Goal: Task Accomplishment & Management: Complete application form

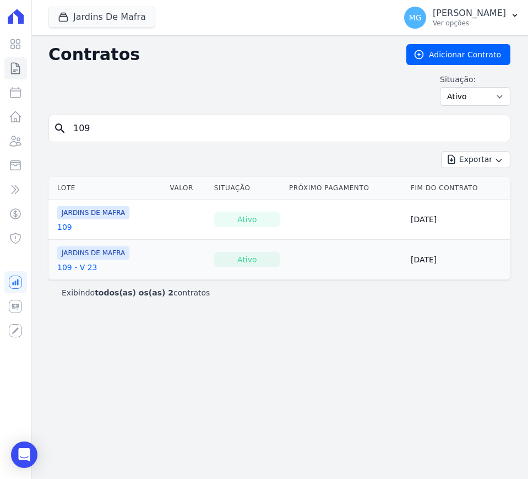
click at [111, 133] on input "109" at bounding box center [286, 128] width 439 height 22
type input "102"
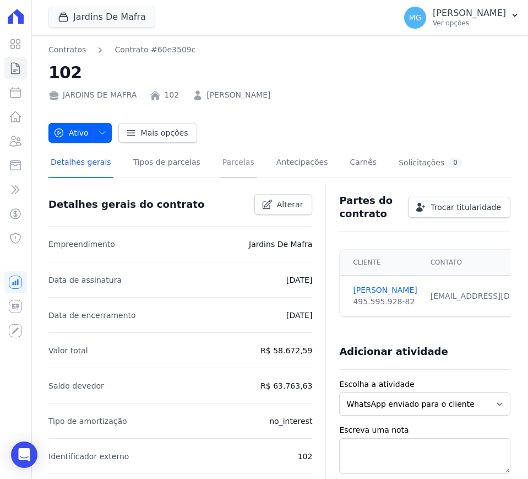
click at [220, 166] on link "Parcelas" at bounding box center [238, 163] width 36 height 29
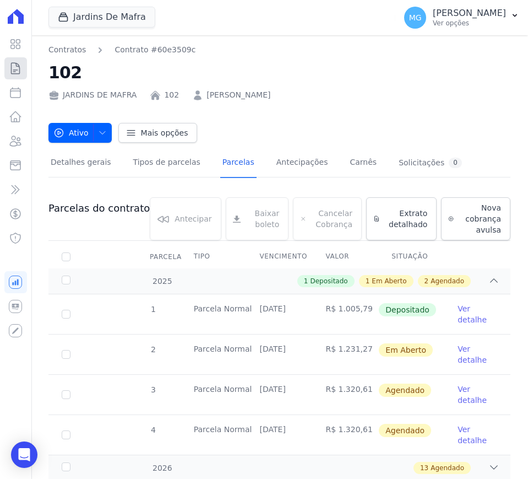
click at [13, 71] on icon at bounding box center [15, 68] width 13 height 13
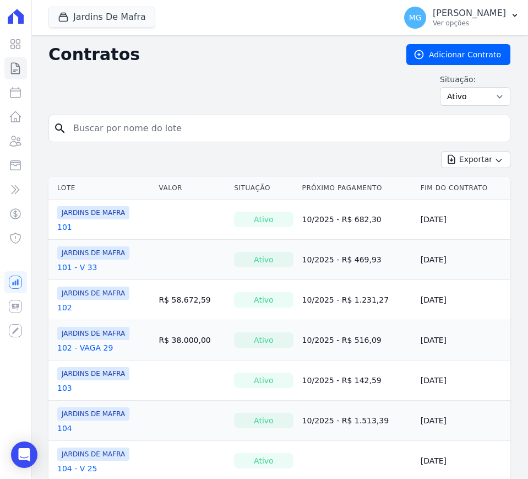
click at [99, 126] on input "search" at bounding box center [286, 128] width 439 height 22
type input "31"
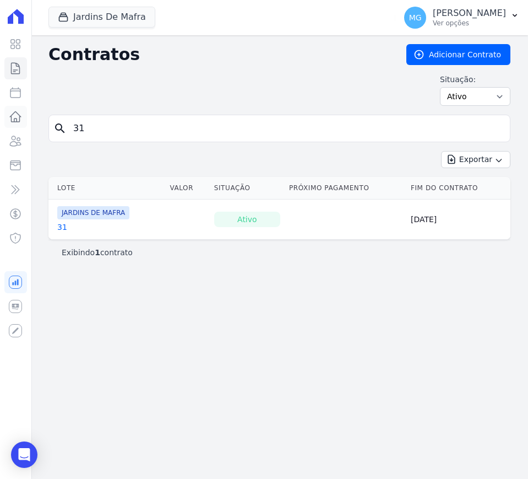
click at [17, 116] on icon at bounding box center [15, 116] width 13 height 13
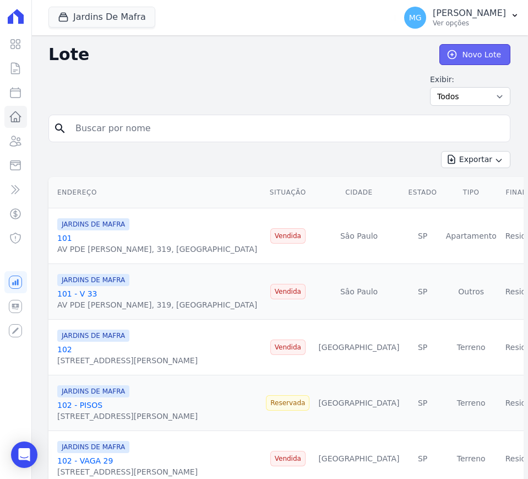
click at [477, 50] on link "Novo Lote" at bounding box center [475, 54] width 71 height 21
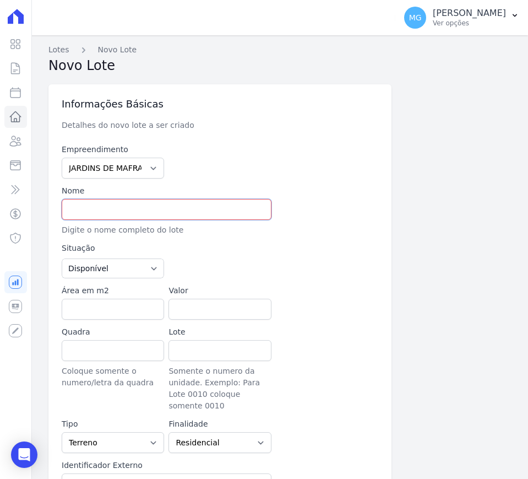
click at [114, 202] on input "text" at bounding box center [167, 209] width 210 height 21
type input "31 - VAGA 34"
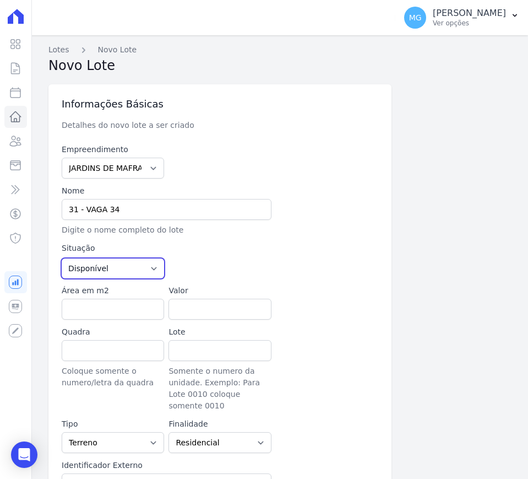
drag, startPoint x: 143, startPoint y: 265, endPoint x: 138, endPoint y: 274, distance: 10.1
click at [143, 265] on select "Disponível Vendida Reservada Indisponível" at bounding box center [113, 268] width 102 height 20
select select "sold"
click at [62, 258] on select "Disponível Vendida Reservada Indisponível" at bounding box center [113, 268] width 102 height 20
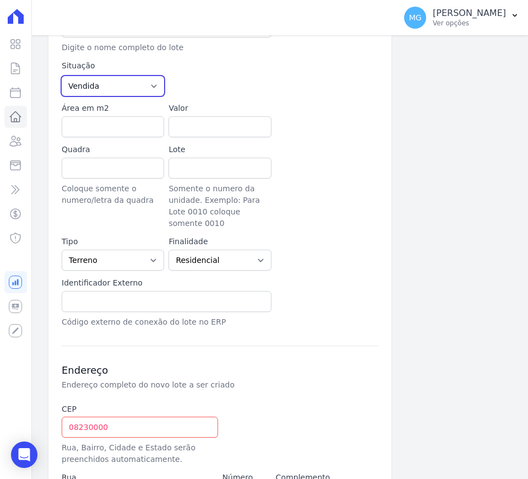
scroll to position [230, 0]
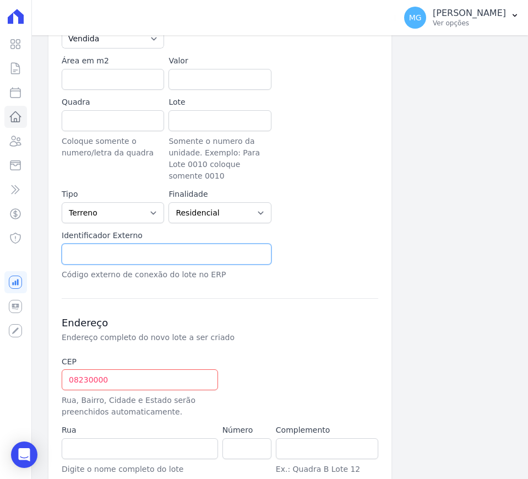
click at [112, 244] on input "text" at bounding box center [167, 254] width 210 height 21
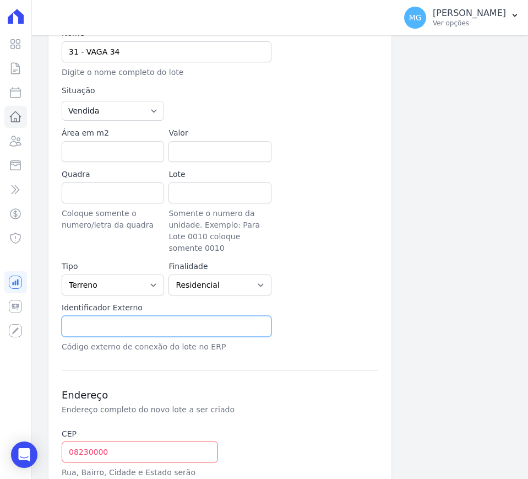
scroll to position [138, 0]
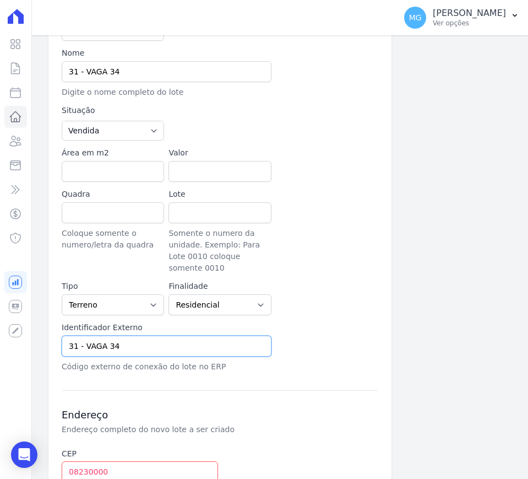
type input "31 - VAGA 34"
click at [305, 245] on div at bounding box center [327, 230] width 102 height 85
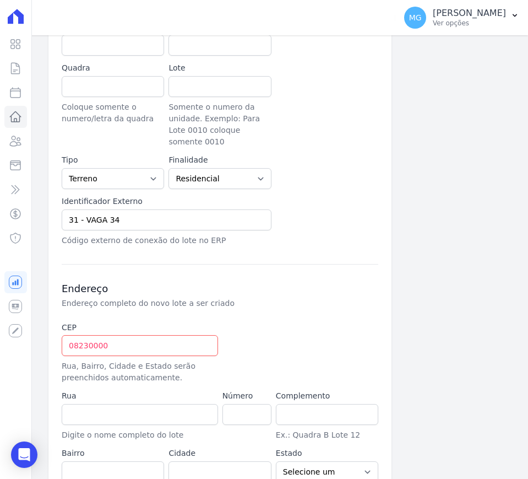
scroll to position [312, 0]
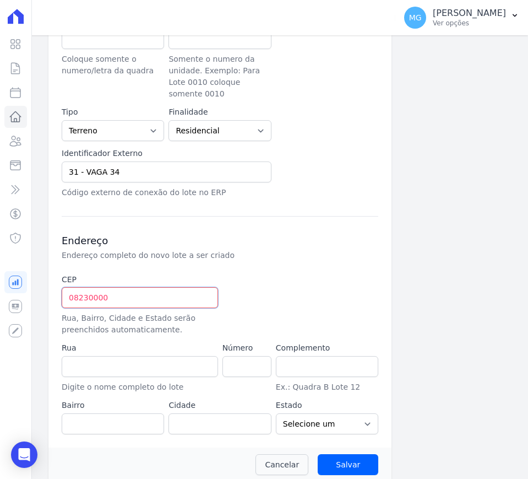
click at [121, 287] on input "08230000" at bounding box center [140, 297] width 156 height 21
type input "08.230-000"
click at [282, 290] on div at bounding box center [274, 305] width 102 height 62
click at [166, 287] on input "08.230-000" at bounding box center [140, 297] width 156 height 21
drag, startPoint x: 274, startPoint y: 268, endPoint x: 264, endPoint y: 268, distance: 9.4
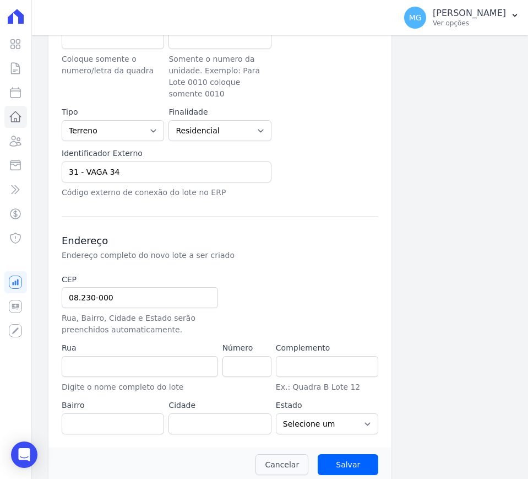
click at [271, 274] on div at bounding box center [274, 305] width 102 height 62
type input "Avenida Padre Gregório Mafra"
type input "Vila Taquari"
type input "São Paulo"
select select "SP"
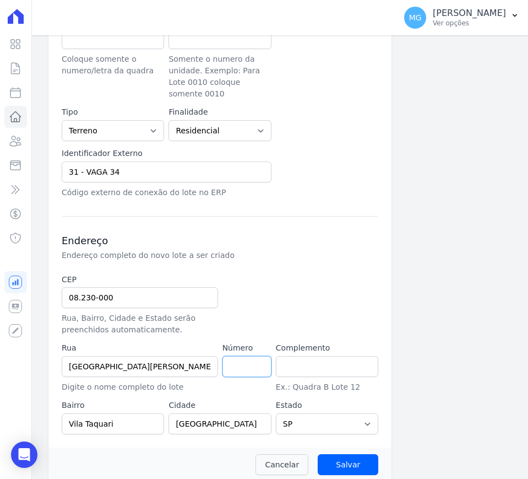
click at [233, 356] on input "number" at bounding box center [247, 366] width 49 height 21
type input "137"
type input "RUA HARRY DANNEMBERG"
type input "VILA CARMOSINA"
type input "SAO PAULO"
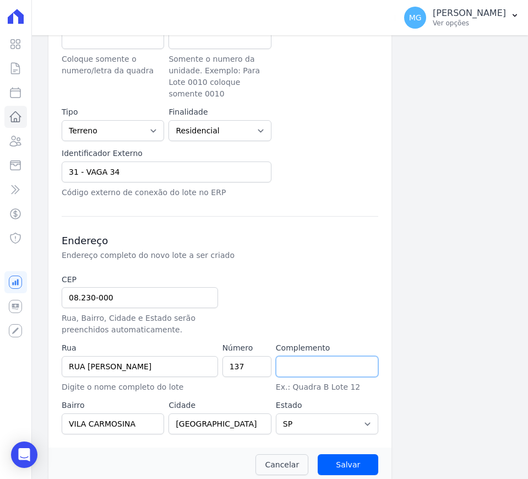
click at [283, 360] on input "text" at bounding box center [327, 366] width 102 height 21
drag, startPoint x: 287, startPoint y: 299, endPoint x: 276, endPoint y: 299, distance: 10.5
click at [286, 299] on div at bounding box center [274, 305] width 102 height 62
click at [177, 287] on input "08.230-000" at bounding box center [140, 297] width 156 height 21
click at [317, 283] on div at bounding box center [274, 305] width 102 height 62
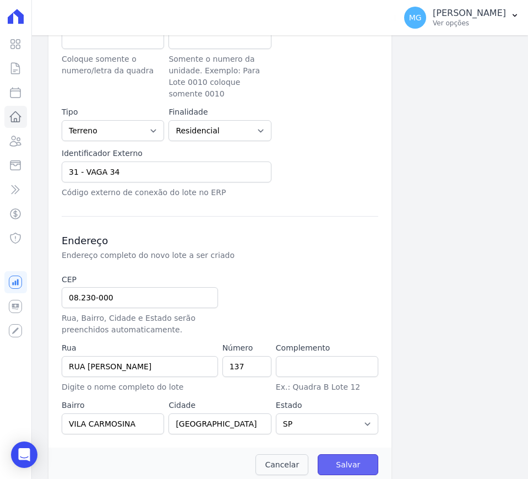
click at [344, 454] on input "Salvar" at bounding box center [348, 464] width 61 height 21
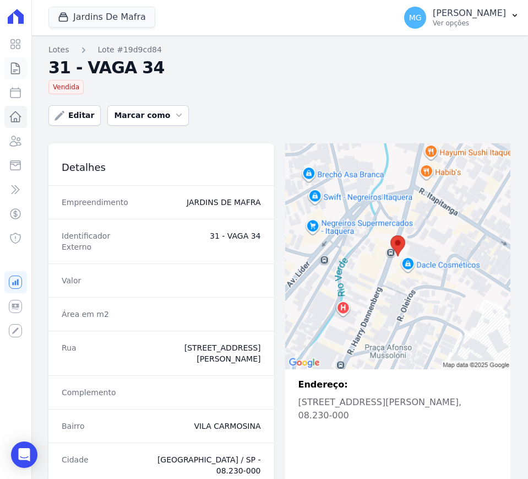
click at [17, 63] on icon at bounding box center [16, 68] width 8 height 11
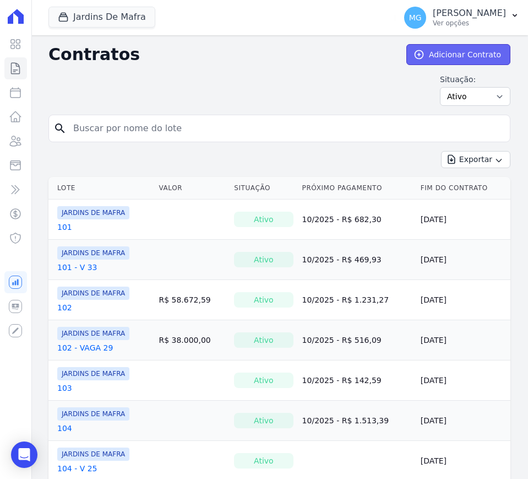
click at [462, 55] on link "Adicionar Contrato" at bounding box center [459, 54] width 104 height 21
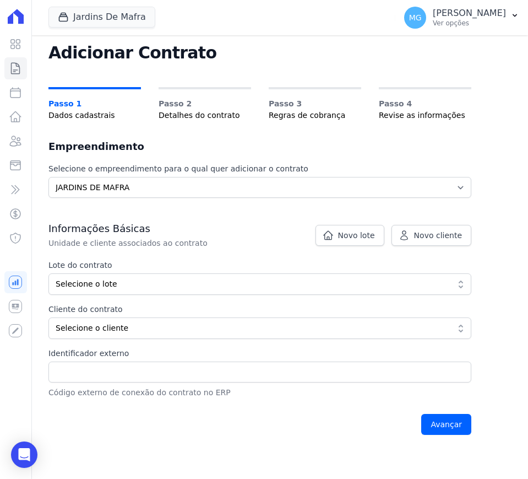
scroll to position [154, 0]
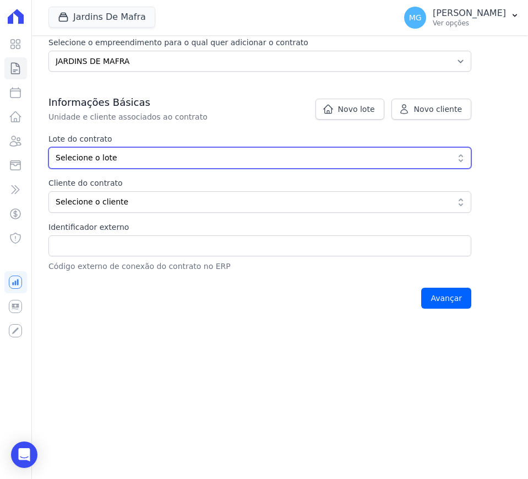
click at [129, 160] on span "Selecione o lote" at bounding box center [252, 158] width 393 height 12
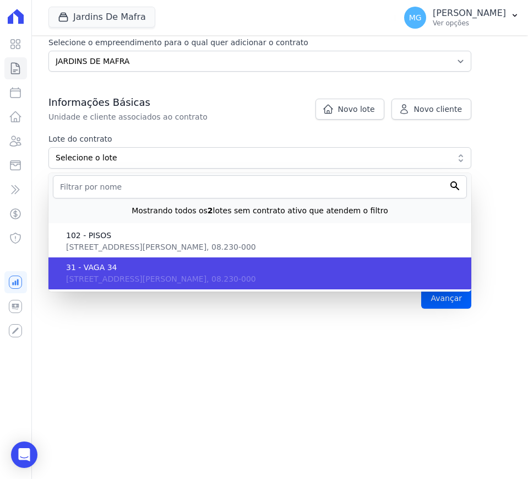
click at [96, 272] on span "31 - VAGA 34" at bounding box center [264, 268] width 397 height 12
type input "19d9cd84-0c0d-4afd-b590-b5f9eb7a839d"
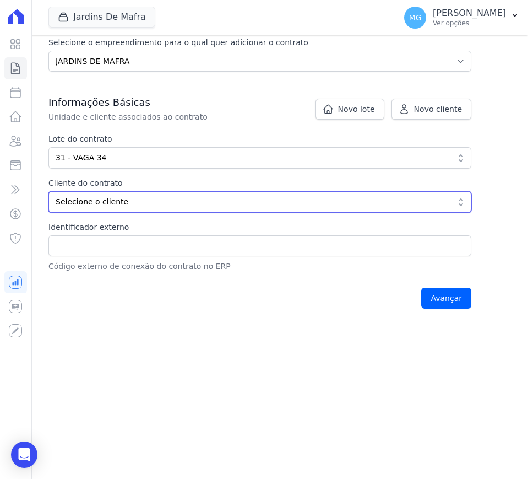
click at [87, 195] on button "Selecione o cliente" at bounding box center [259, 201] width 423 height 21
click at [101, 206] on span "Selecione o cliente" at bounding box center [252, 202] width 393 height 12
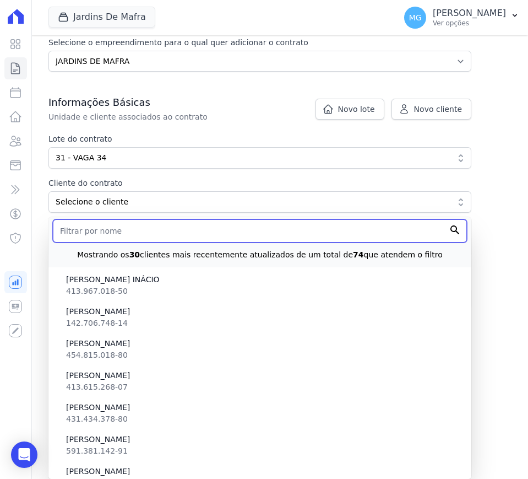
click at [87, 234] on input "text" at bounding box center [260, 230] width 414 height 23
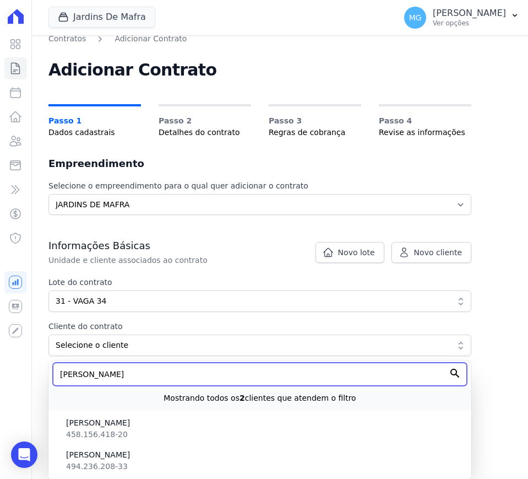
scroll to position [0, 0]
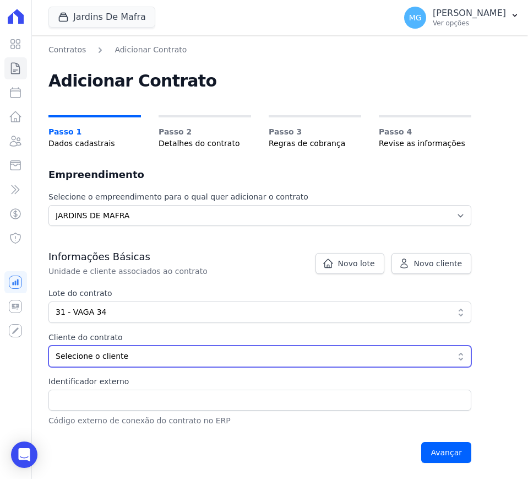
click at [105, 354] on span "Selecione o cliente" at bounding box center [252, 356] width 393 height 12
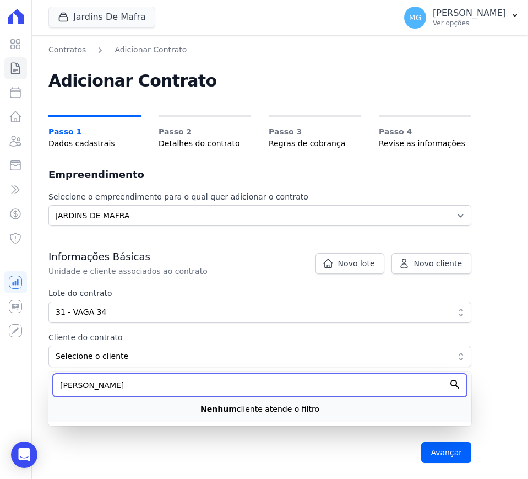
click at [108, 390] on input "GABRIEL SI" at bounding box center [260, 385] width 414 height 23
paste input "LVA"
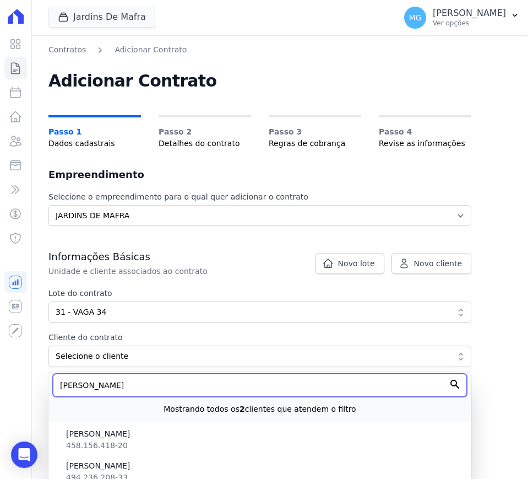
scroll to position [11, 0]
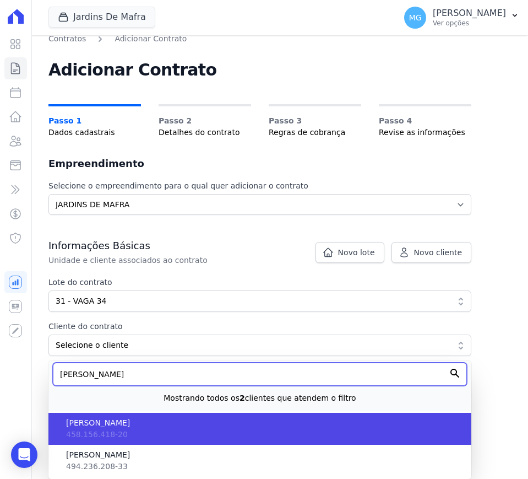
type input "GABRIEL"
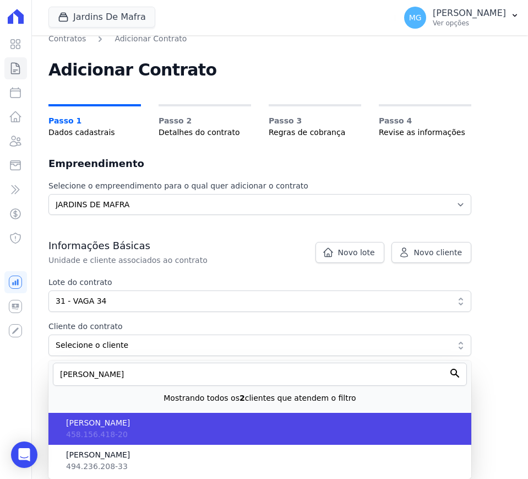
click at [110, 433] on span "458.156.418-20" at bounding box center [97, 434] width 62 height 9
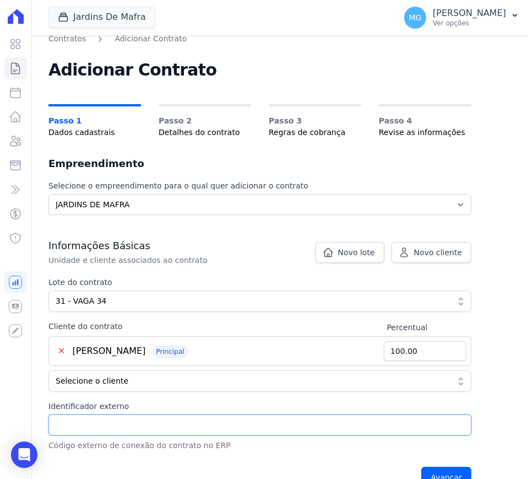
click at [118, 427] on input "Identificador externo" at bounding box center [259, 424] width 423 height 21
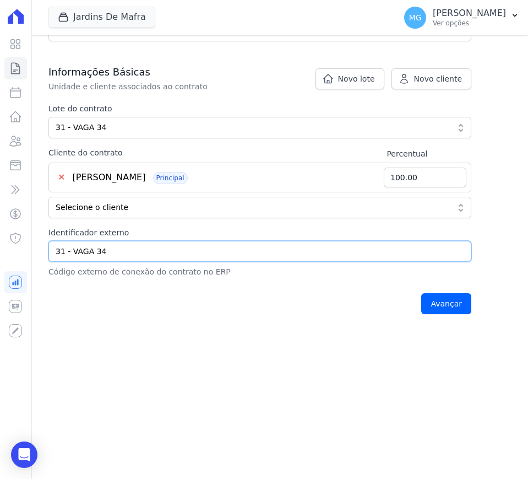
scroll to position [190, 0]
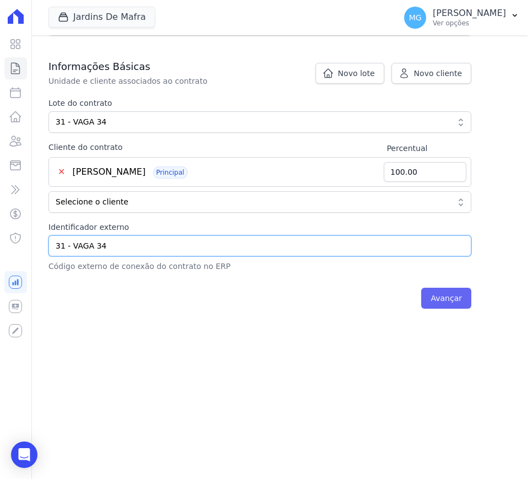
type input "31 - VAGA 34"
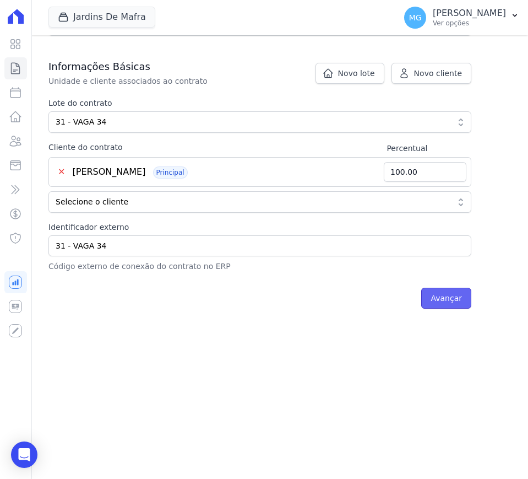
click at [458, 296] on input "Avançar" at bounding box center [447, 298] width 50 height 21
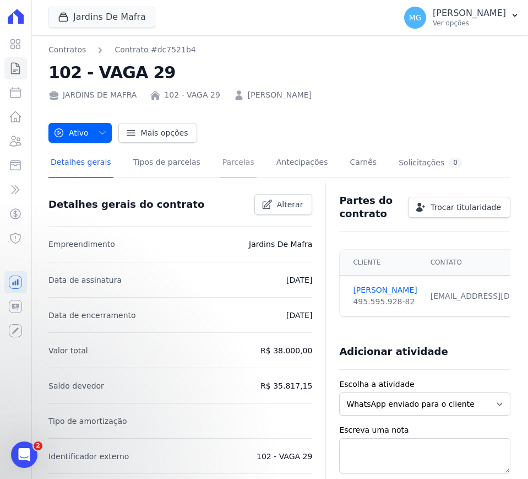
click at [220, 162] on link "Parcelas" at bounding box center [238, 163] width 36 height 29
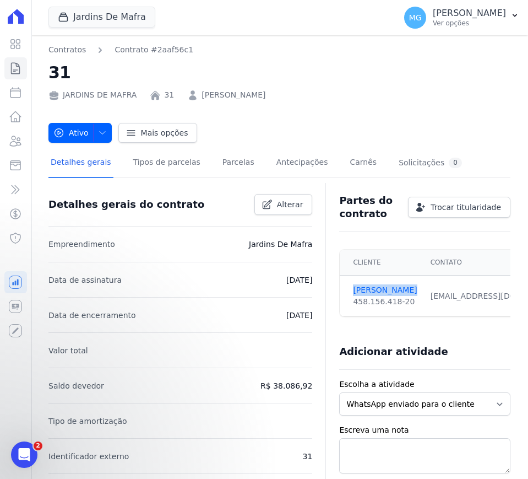
drag, startPoint x: 403, startPoint y: 284, endPoint x: 344, endPoint y: 286, distance: 59.0
click at [344, 286] on td "GABRIEL SILVA 458.156.418-20" at bounding box center [382, 296] width 84 height 41
copy link "GABRIEL SILVA"
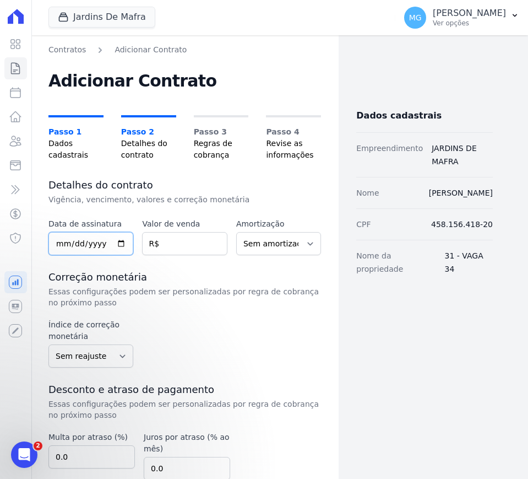
click at [75, 240] on input "date" at bounding box center [90, 243] width 85 height 23
click at [56, 249] on input "date" at bounding box center [90, 243] width 85 height 23
click at [57, 242] on input "date" at bounding box center [90, 243] width 85 height 23
type input "2025-10-01"
type input "40000"
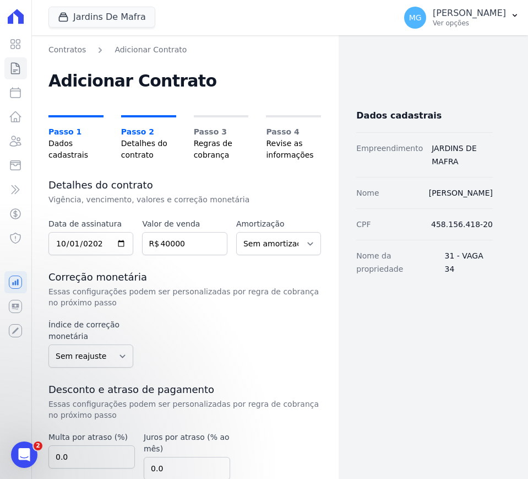
click at [249, 311] on div "Data de assinatura 2025-10-01 Valor de venda 40000 R$ Amortização Sem amortizaç…" at bounding box center [184, 398] width 273 height 360
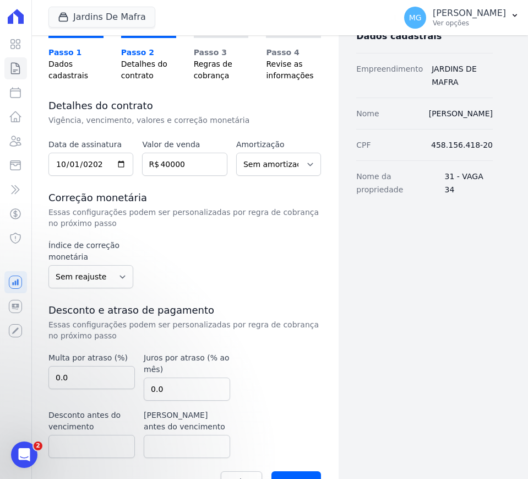
scroll to position [110, 0]
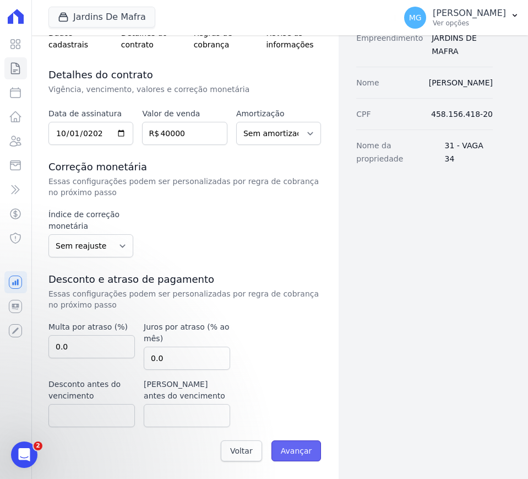
click at [284, 444] on input "Avançar" at bounding box center [297, 450] width 50 height 21
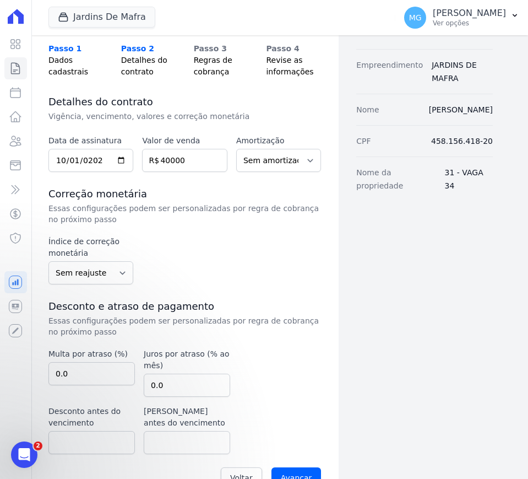
scroll to position [0, 0]
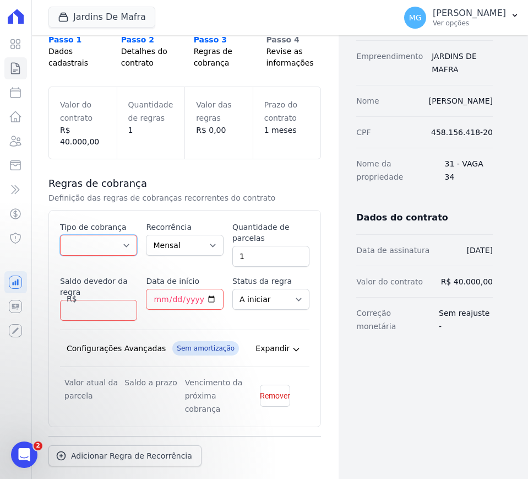
drag, startPoint x: 117, startPoint y: 231, endPoint x: 110, endPoint y: 241, distance: 12.2
click at [117, 235] on select "Parcela Normal Entrada Sinal Intercalada Chaves Pré-chaves Pós-chaves Impostos …" at bounding box center [98, 245] width 77 height 21
select select "standard"
click at [60, 235] on select "Parcela Normal Entrada Sinal Intercalada Chaves Pré-chaves Pós-chaves Impostos …" at bounding box center [98, 245] width 77 height 21
click at [259, 246] on input "1" at bounding box center [271, 256] width 77 height 21
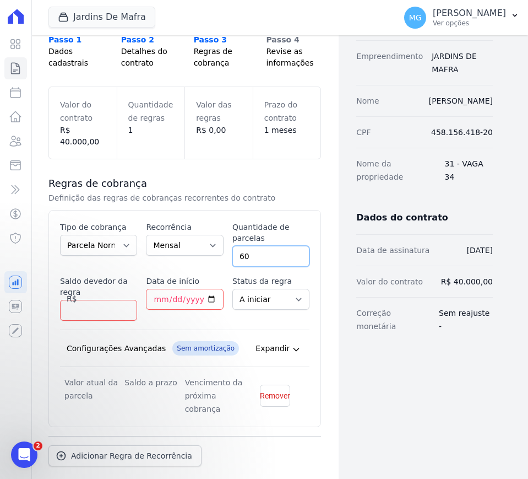
type input "60"
click at [78, 300] on input "Saldo devedor da regra" at bounding box center [98, 310] width 77 height 21
type input "42827.40"
click at [158, 289] on input "Data de início" at bounding box center [184, 299] width 77 height 21
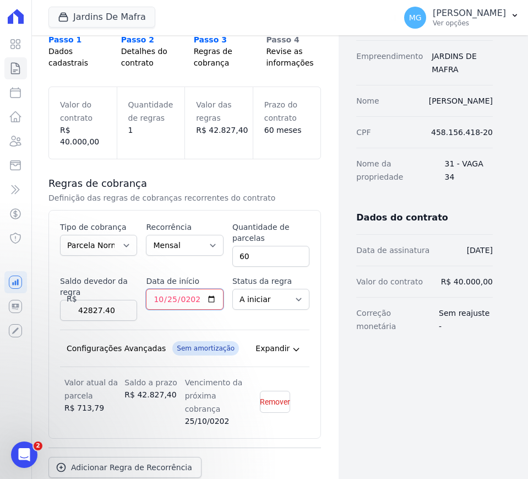
type input "[DATE]"
click at [83, 300] on input "42827.40" at bounding box center [98, 310] width 77 height 21
type input "43175.40"
click at [147, 308] on div "Data de início 2025-10-25" at bounding box center [184, 298] width 77 height 45
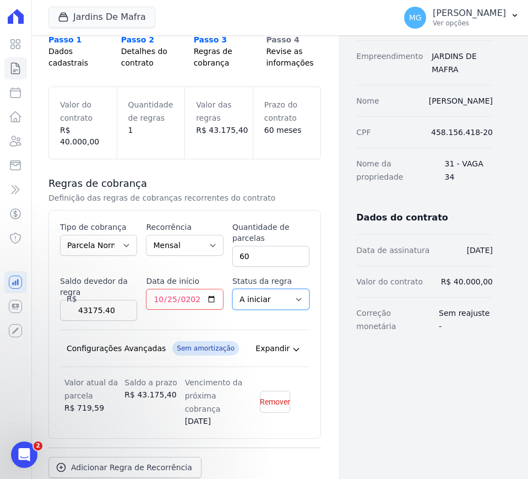
click at [281, 289] on select "A iniciar Em aberto" at bounding box center [271, 299] width 77 height 21
click at [318, 271] on div "Contratos Adicionar Contrato Adicionar Contrato Passo 1 Dados cadastrais Passo …" at bounding box center [185, 245] width 308 height 604
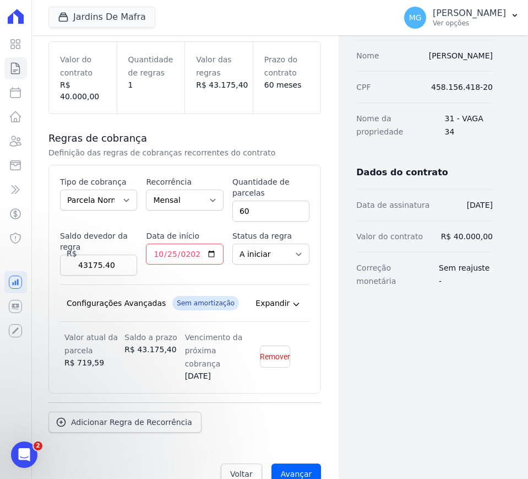
scroll to position [149, 0]
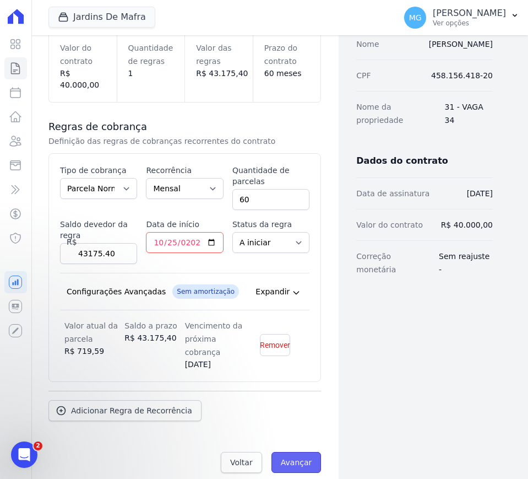
click at [295, 452] on input "Avançar" at bounding box center [297, 462] width 50 height 21
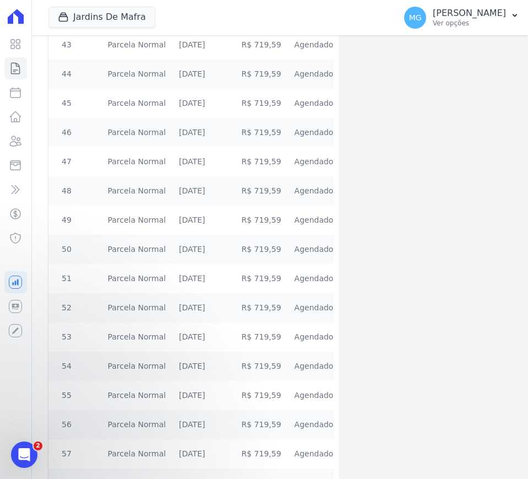
scroll to position [1606, 0]
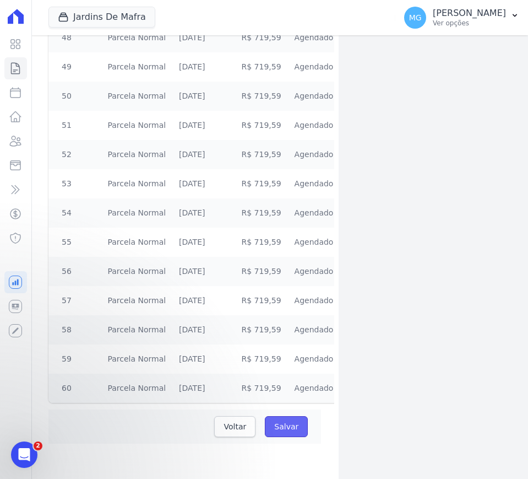
click at [295, 427] on input "Salvar" at bounding box center [286, 426] width 43 height 21
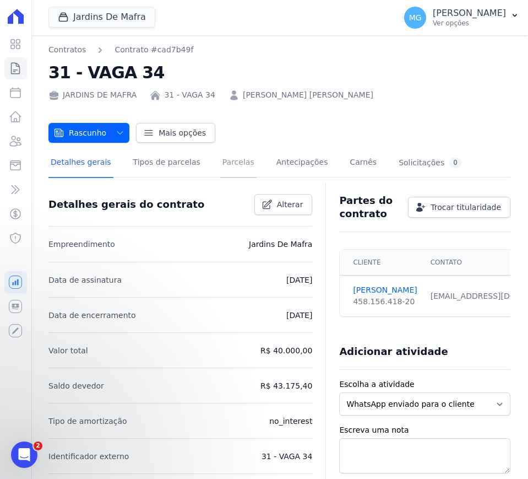
click at [221, 162] on link "Parcelas" at bounding box center [238, 163] width 36 height 29
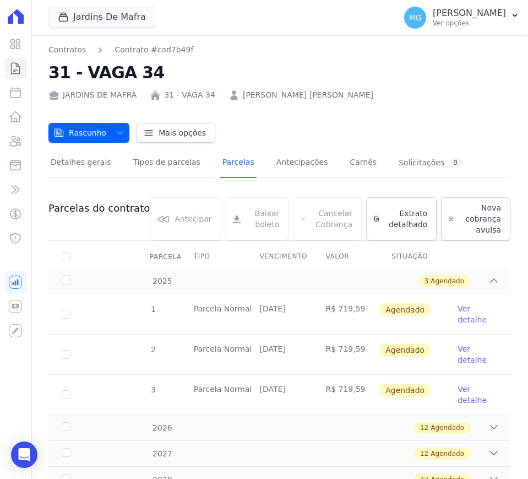
click at [458, 317] on link "Ver detalhe" at bounding box center [478, 314] width 40 height 22
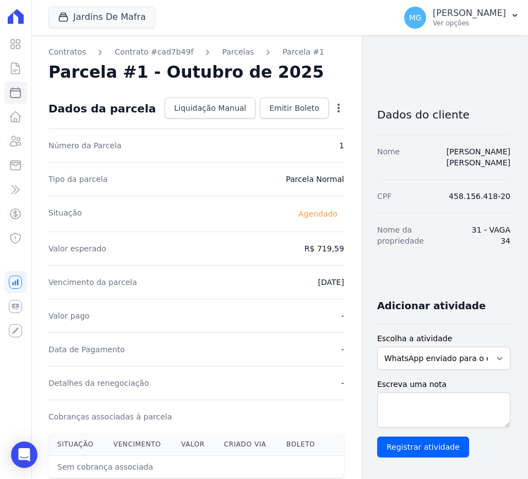
click at [333, 113] on div "Open options" at bounding box center [338, 109] width 11 height 14
click at [333, 109] on icon "button" at bounding box center [338, 107] width 11 height 11
click at [253, 125] on link "Alterar" at bounding box center [291, 123] width 97 height 20
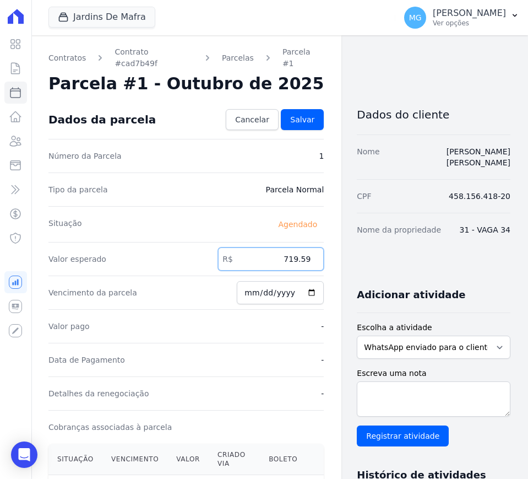
click at [293, 247] on input "719.59" at bounding box center [271, 258] width 106 height 23
click at [292, 247] on input "719.59" at bounding box center [271, 258] width 106 height 23
type input "672.86"
click at [306, 114] on span "Salvar" at bounding box center [302, 119] width 24 height 11
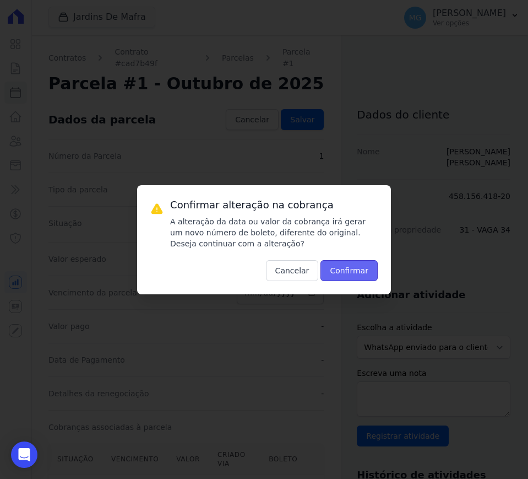
click at [360, 270] on button "Confirmar" at bounding box center [349, 270] width 57 height 21
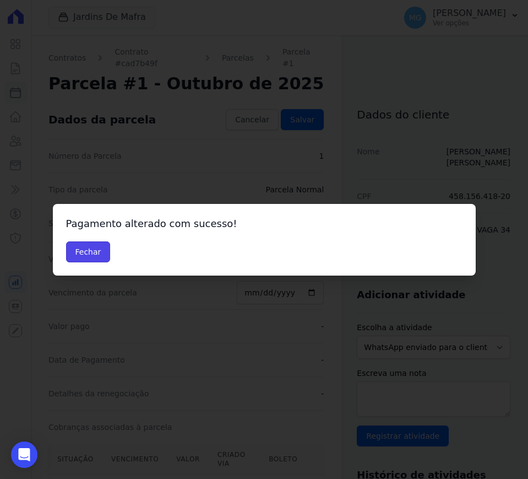
drag, startPoint x: 96, startPoint y: 244, endPoint x: 225, endPoint y: 267, distance: 130.9
click at [96, 245] on button "Fechar" at bounding box center [88, 251] width 45 height 21
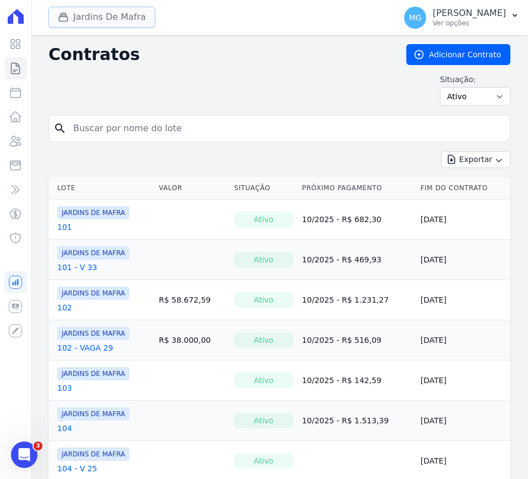
click at [83, 21] on button "Jardins De Mafra" at bounding box center [101, 17] width 107 height 21
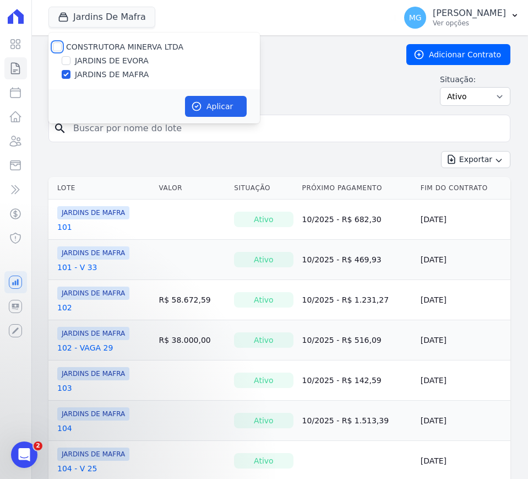
drag, startPoint x: 56, startPoint y: 44, endPoint x: 60, endPoint y: 59, distance: 15.9
click at [56, 43] on input "CONSTRUTORA MINERVA LTDA" at bounding box center [57, 46] width 9 height 9
checkbox input "true"
drag, startPoint x: 63, startPoint y: 74, endPoint x: 85, endPoint y: 79, distance: 22.7
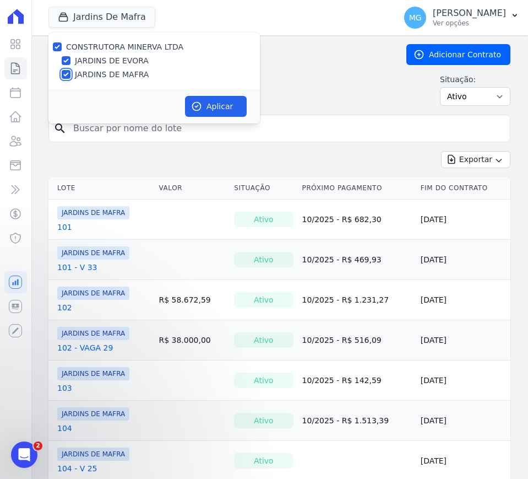
click at [63, 74] on input "JARDINS DE MAFRA" at bounding box center [66, 74] width 9 height 9
checkbox input "false"
click at [228, 105] on button "Aplicar" at bounding box center [216, 106] width 62 height 21
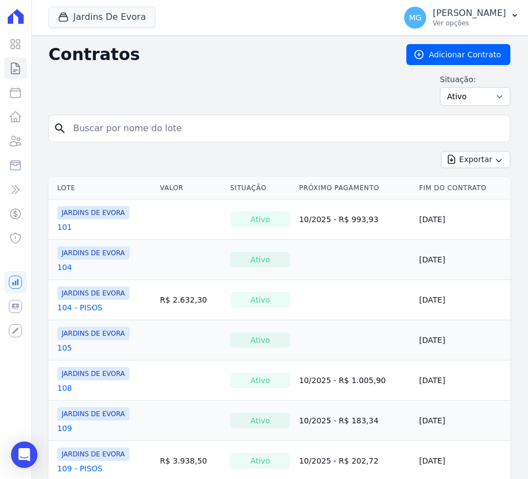
click at [158, 132] on input "search" at bounding box center [286, 128] width 439 height 22
type input "117"
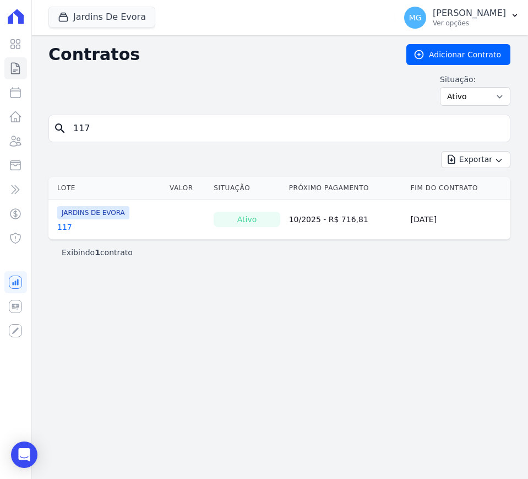
click at [114, 130] on input "117" at bounding box center [286, 128] width 439 height 22
click at [114, 122] on input "117" at bounding box center [286, 128] width 439 height 22
click at [113, 122] on input "117" at bounding box center [286, 128] width 439 height 22
type input "16"
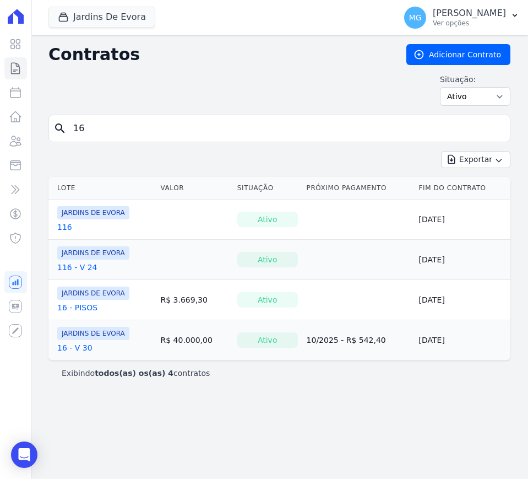
click at [77, 346] on link "16 - V 30" at bounding box center [74, 347] width 35 height 11
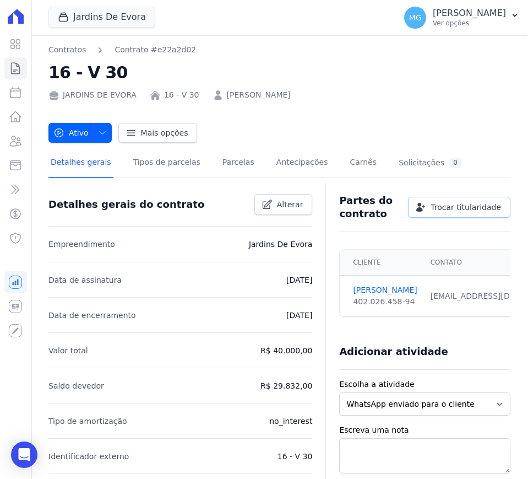
drag, startPoint x: 498, startPoint y: 198, endPoint x: 516, endPoint y: 198, distance: 18.2
click at [498, 198] on link "Trocar titularidade" at bounding box center [459, 207] width 102 height 21
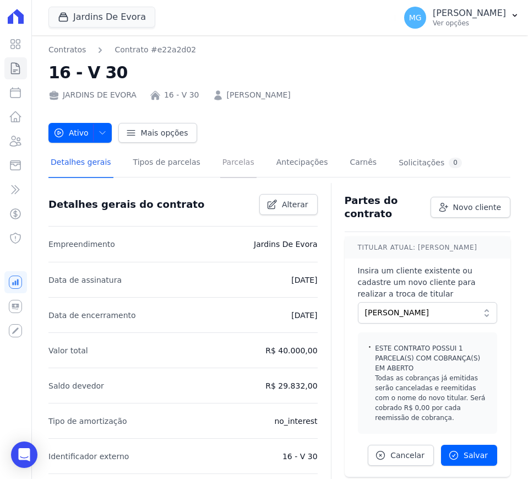
click at [229, 160] on link "Parcelas" at bounding box center [238, 163] width 36 height 29
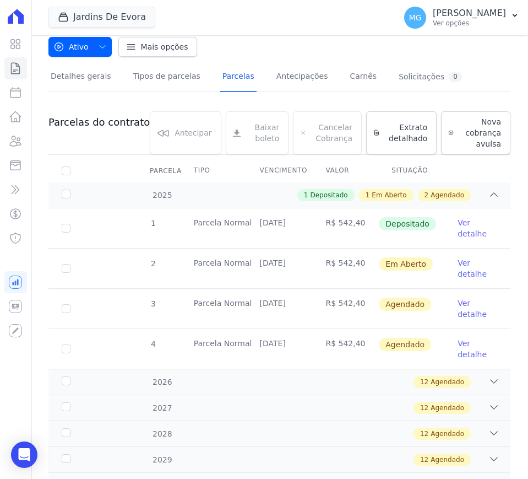
scroll to position [138, 0]
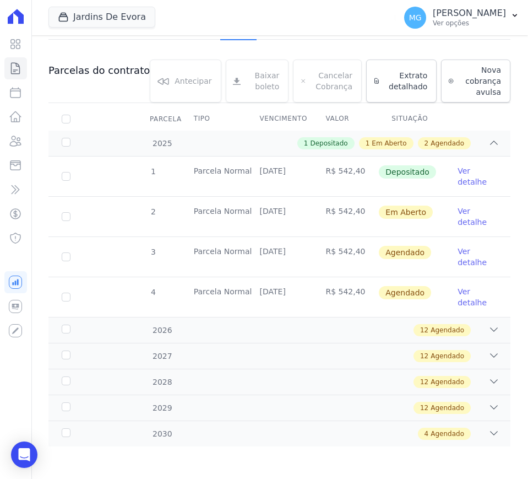
click at [458, 215] on link "Ver detalhe" at bounding box center [478, 217] width 40 height 22
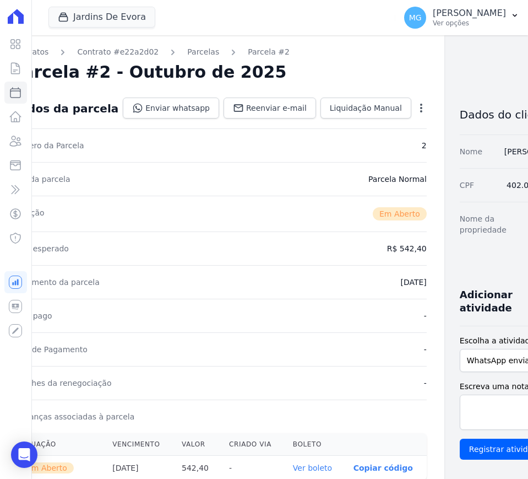
scroll to position [0, 38]
drag, startPoint x: 369, startPoint y: 220, endPoint x: 495, endPoint y: 188, distance: 130.3
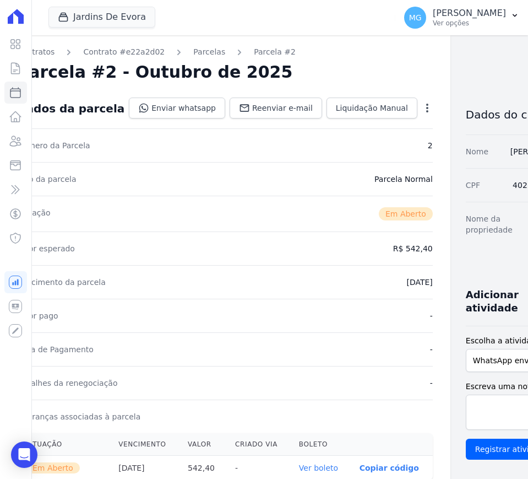
scroll to position [0, 0]
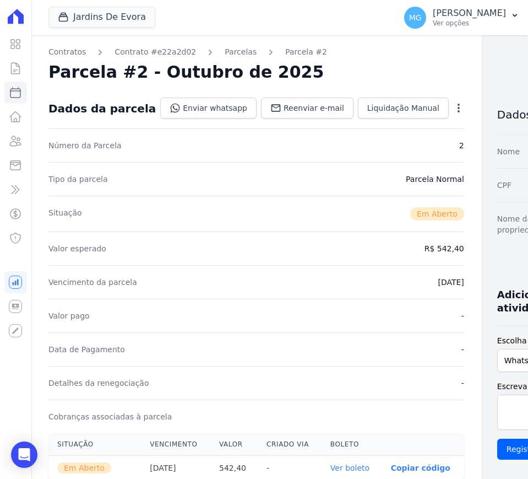
drag, startPoint x: 280, startPoint y: 206, endPoint x: 220, endPoint y: 203, distance: 60.1
click at [242, 24] on div "Jardins De Evora CONSTRUTORA MINERVA LTDA JARDINS DE EVORA JARDINS DE MAFRA Apl…" at bounding box center [219, 17] width 343 height 36
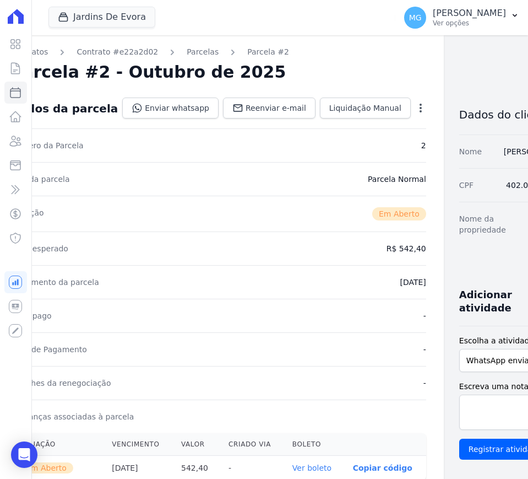
drag, startPoint x: 289, startPoint y: 196, endPoint x: 350, endPoint y: 188, distance: 62.2
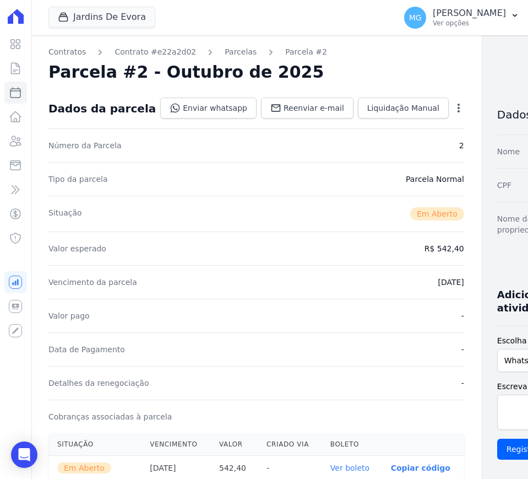
drag, startPoint x: 331, startPoint y: 191, endPoint x: 276, endPoint y: 190, distance: 55.7
click at [454, 106] on icon "button" at bounding box center [459, 107] width 11 height 11
click at [256, 167] on div "Tipo da parcela Parcela Normal" at bounding box center [256, 179] width 416 height 34
click at [284, 111] on span "Reenviar e-mail" at bounding box center [314, 107] width 61 height 11
click at [11, 70] on icon at bounding box center [15, 68] width 13 height 13
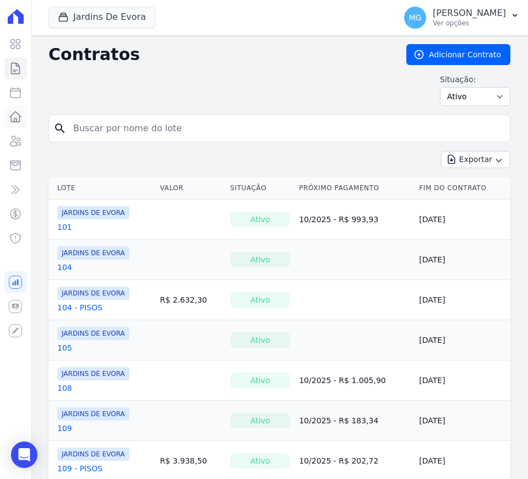
click at [10, 114] on icon at bounding box center [15, 116] width 13 height 13
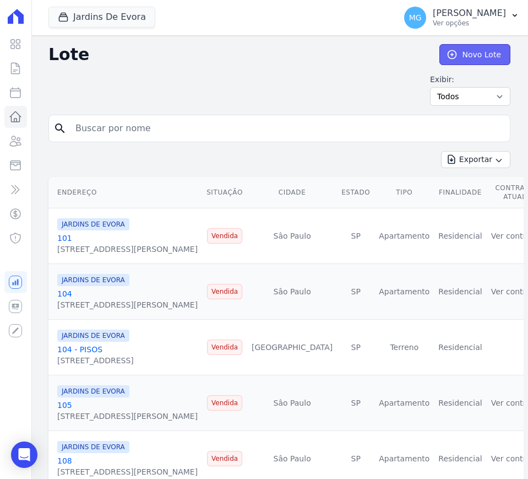
click at [459, 58] on link "Novo Lote" at bounding box center [475, 54] width 71 height 21
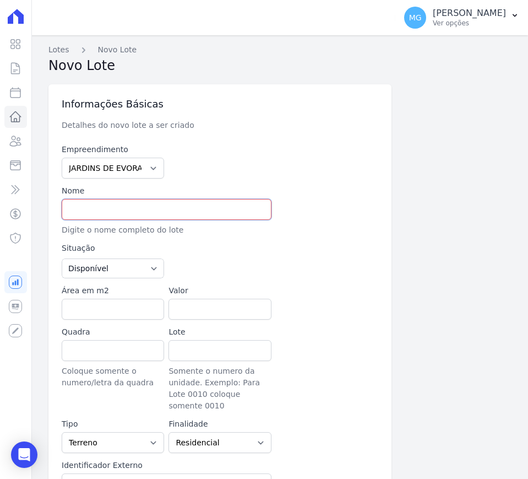
click at [94, 216] on input "text" at bounding box center [167, 209] width 210 height 21
type input "117 - PISOS"
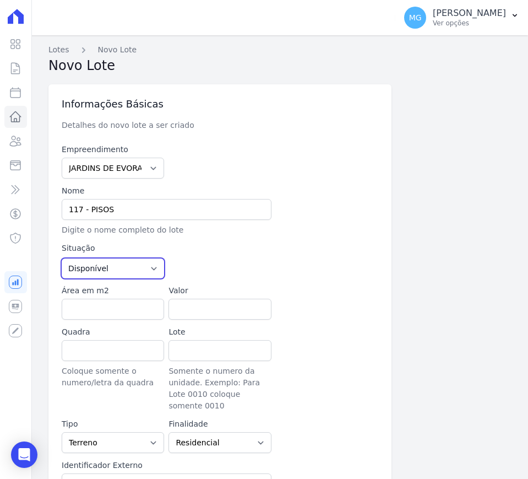
drag, startPoint x: 122, startPoint y: 261, endPoint x: 121, endPoint y: 275, distance: 14.4
click at [122, 267] on select "Disponível Vendida Reservada Indisponível" at bounding box center [113, 268] width 102 height 20
select select "sold"
click at [62, 258] on select "Disponível Vendida Reservada Indisponível" at bounding box center [113, 268] width 102 height 20
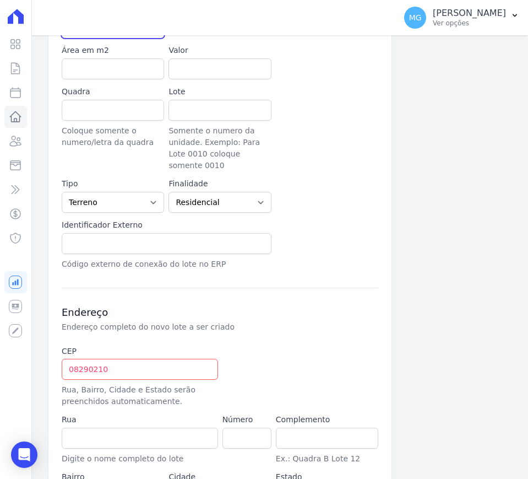
scroll to position [276, 0]
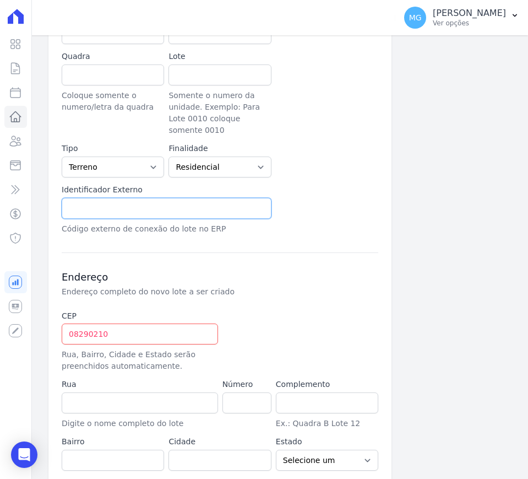
click at [115, 198] on input "text" at bounding box center [167, 208] width 210 height 21
type input "117 - PISOS"
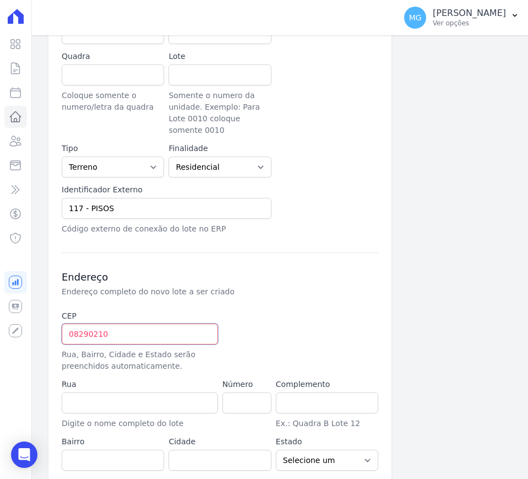
click at [165, 323] on input "08290210" at bounding box center [140, 333] width 156 height 21
type input "08.290-210"
click at [232, 322] on div at bounding box center [274, 341] width 102 height 62
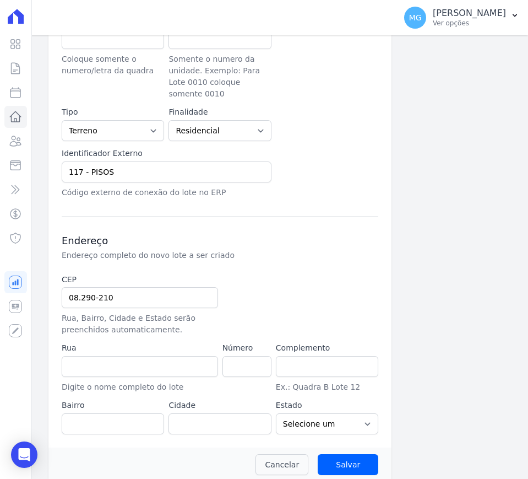
type input "Rua Santo Antônio de Itaberava"
type input "Vila Carmosina"
type input "São Paulo"
select select "SP"
click at [239, 356] on input "number" at bounding box center [247, 366] width 49 height 21
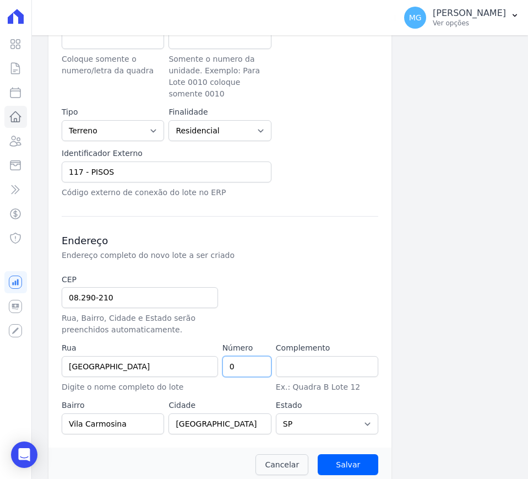
type input "0"
click at [315, 342] on label "Complemento" at bounding box center [327, 348] width 102 height 12
click at [345, 455] on input "Salvar" at bounding box center [348, 464] width 61 height 21
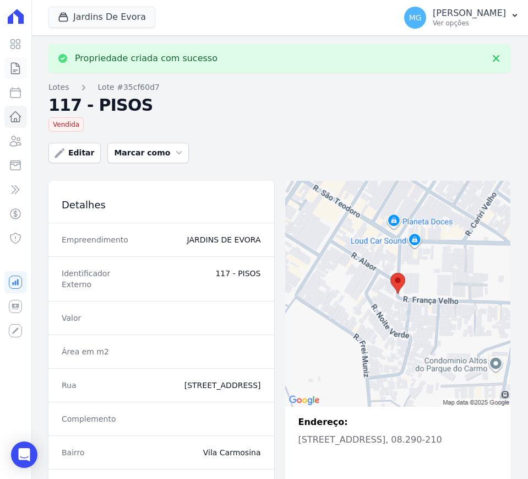
click at [10, 66] on icon at bounding box center [15, 68] width 13 height 13
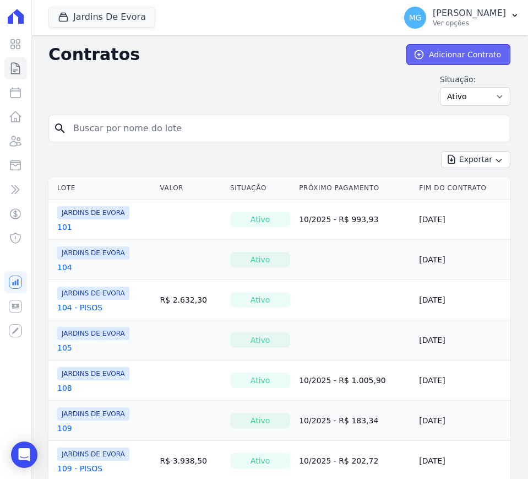
click at [428, 48] on link "Adicionar Contrato" at bounding box center [459, 54] width 104 height 21
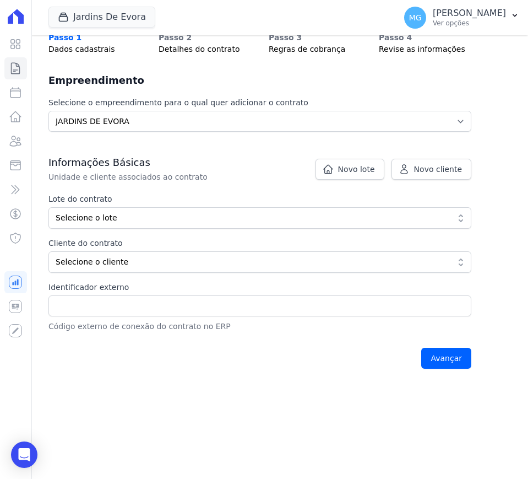
scroll to position [138, 0]
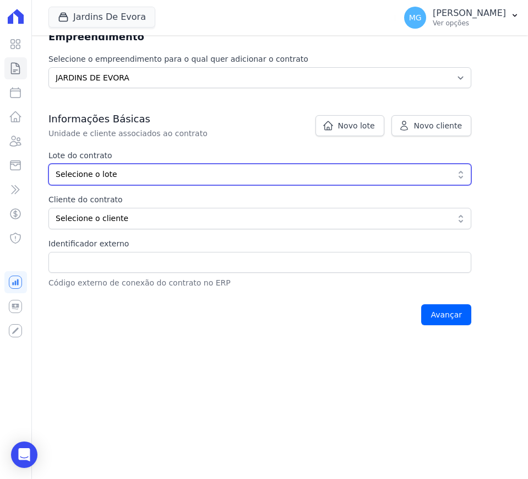
click at [100, 175] on span "Selecione o lote" at bounding box center [252, 175] width 393 height 12
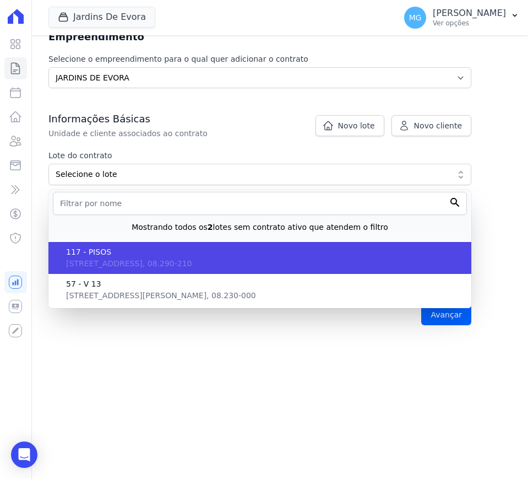
click at [98, 261] on span "Rua Santo Antônio de Itaberava, 0, Vila Carmosina, SP, São Paulo, 08.290-210" at bounding box center [129, 263] width 126 height 9
type input "35cf60d7-90e6-4a2a-98fe-65b0fc7686df"
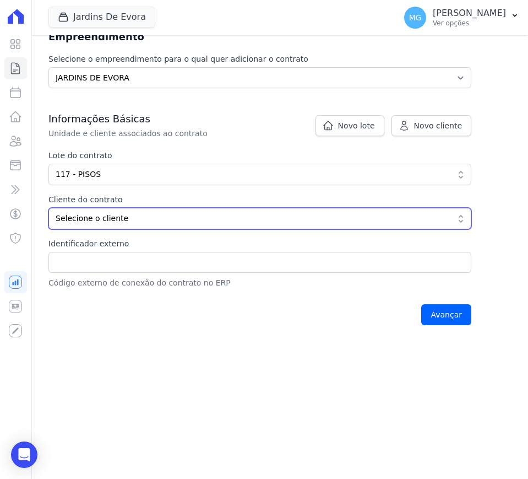
click at [75, 213] on span "Selecione o cliente" at bounding box center [252, 219] width 393 height 12
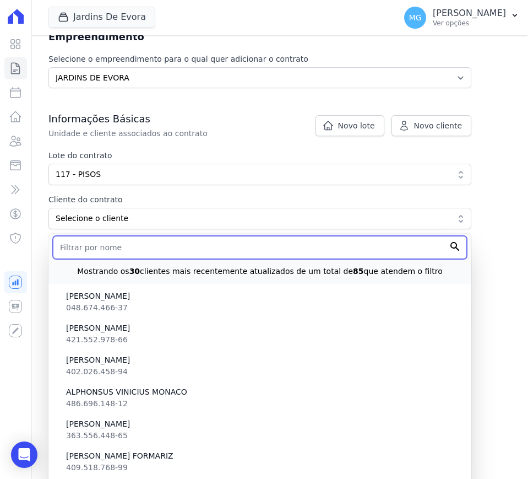
click at [78, 249] on input "text" at bounding box center [260, 247] width 414 height 23
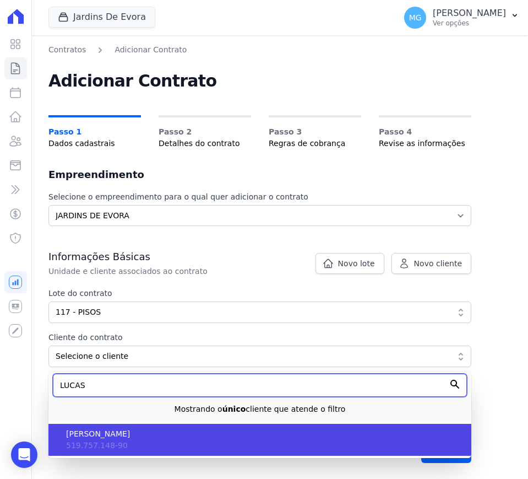
type input "LUCAS"
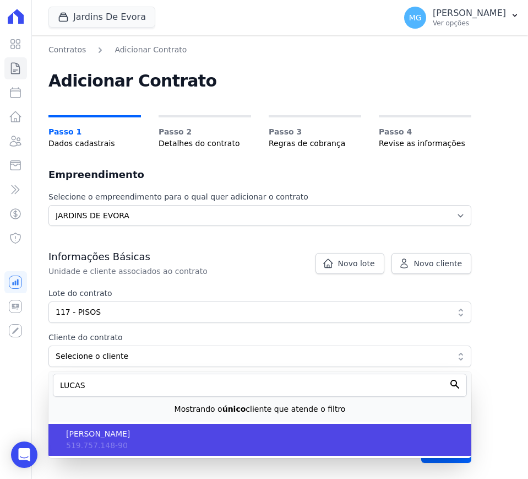
click at [140, 439] on span "[PERSON_NAME] DA [PERSON_NAME]" at bounding box center [264, 434] width 397 height 12
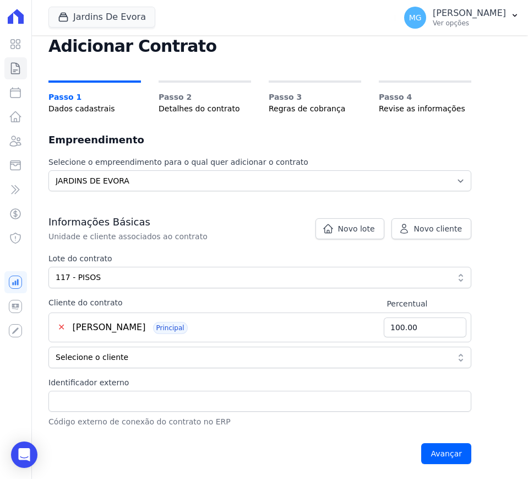
scroll to position [35, 0]
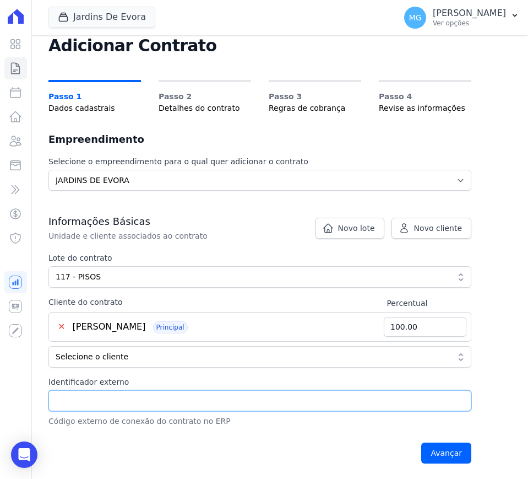
click at [72, 392] on input "Identificador externo" at bounding box center [259, 400] width 423 height 21
type input "117 - PISOS"
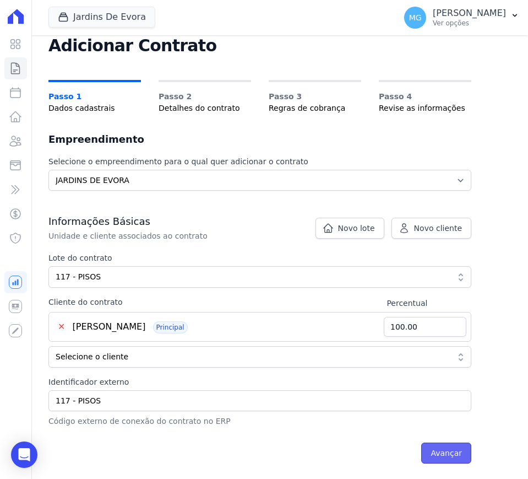
click at [454, 452] on input "Avançar" at bounding box center [447, 452] width 50 height 21
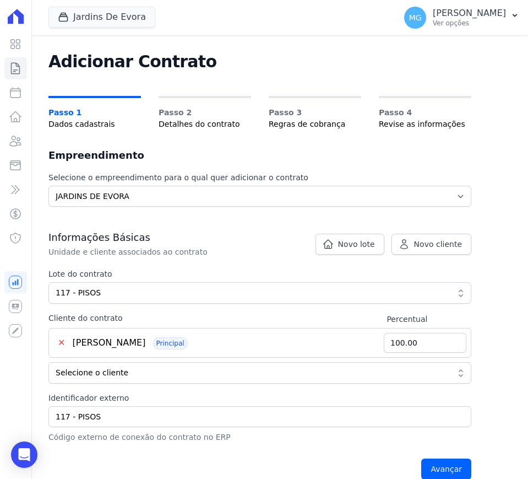
scroll to position [0, 0]
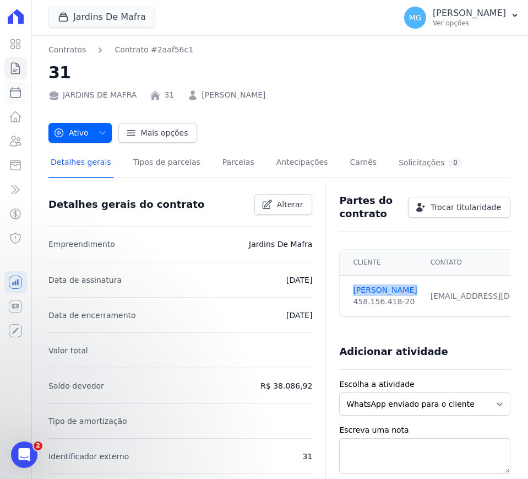
drag, startPoint x: 14, startPoint y: 95, endPoint x: 21, endPoint y: 93, distance: 7.4
click at [14, 94] on icon at bounding box center [15, 92] width 13 height 13
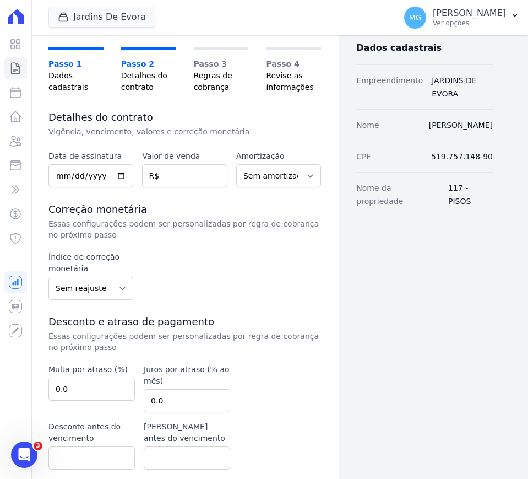
scroll to position [92, 0]
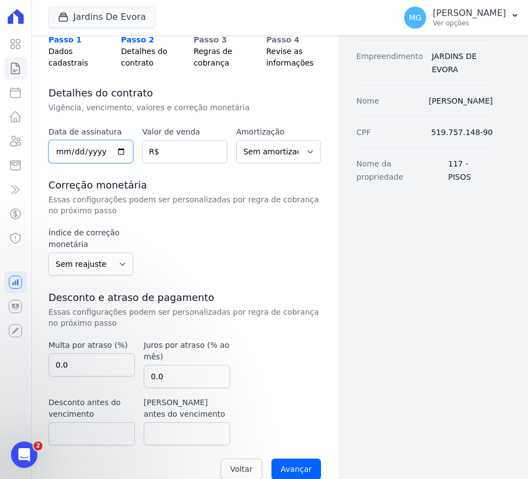
click at [63, 150] on input "date" at bounding box center [90, 151] width 85 height 23
type input "2025-09-01"
click at [162, 158] on input "33953" at bounding box center [184, 151] width 85 height 23
drag, startPoint x: 173, startPoint y: 150, endPoint x: 182, endPoint y: 166, distance: 19.0
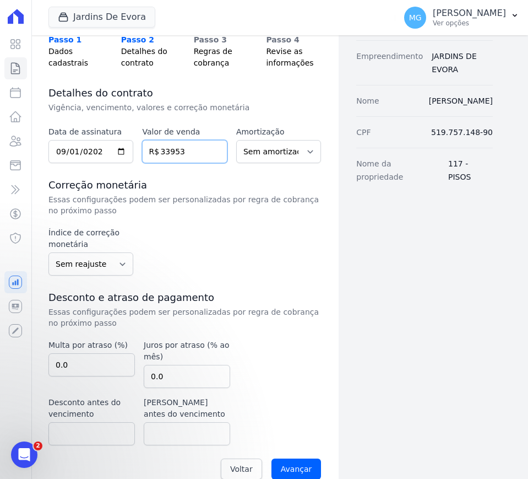
click at [174, 151] on input "33953" at bounding box center [184, 151] width 85 height 23
click at [172, 148] on input "33953" at bounding box center [184, 151] width 85 height 23
click at [174, 152] on input "33953" at bounding box center [184, 151] width 85 height 23
click at [177, 154] on input "33953" at bounding box center [184, 151] width 85 height 23
click at [185, 154] on input "33953" at bounding box center [184, 151] width 85 height 23
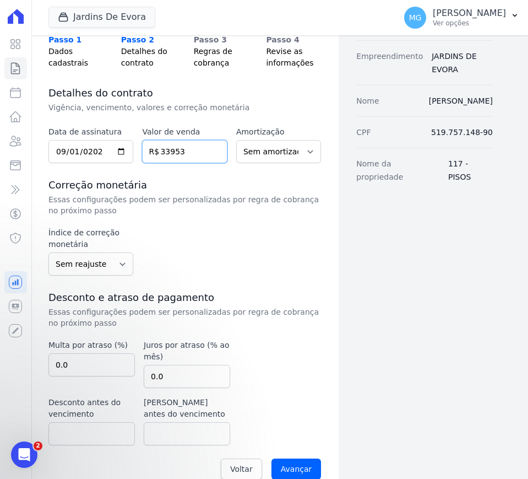
drag, startPoint x: 181, startPoint y: 149, endPoint x: 163, endPoint y: 149, distance: 17.6
click at [163, 149] on input "33953" at bounding box center [184, 151] width 85 height 23
click at [176, 152] on input "33953" at bounding box center [184, 151] width 85 height 23
click at [171, 153] on input "33953" at bounding box center [184, 151] width 85 height 23
click at [172, 152] on input "33953" at bounding box center [184, 151] width 85 height 23
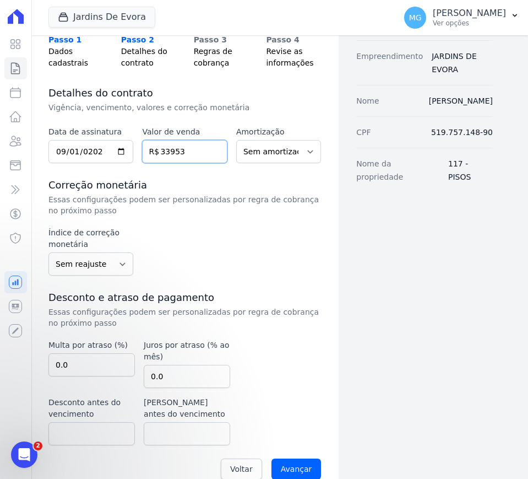
click at [172, 151] on input "33953" at bounding box center [184, 151] width 85 height 23
click at [174, 151] on input "33953" at bounding box center [184, 151] width 85 height 23
click at [201, 154] on input "3395.3" at bounding box center [184, 151] width 85 height 23
type input "3395.30"
click at [227, 177] on div "Data de assinatura 2025-09-01 Valor de venda 3395.30 R$ Amortização Sem amortiz…" at bounding box center [184, 306] width 273 height 360
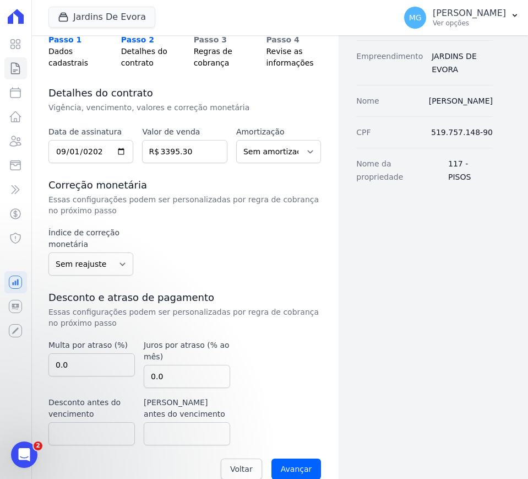
scroll to position [110, 0]
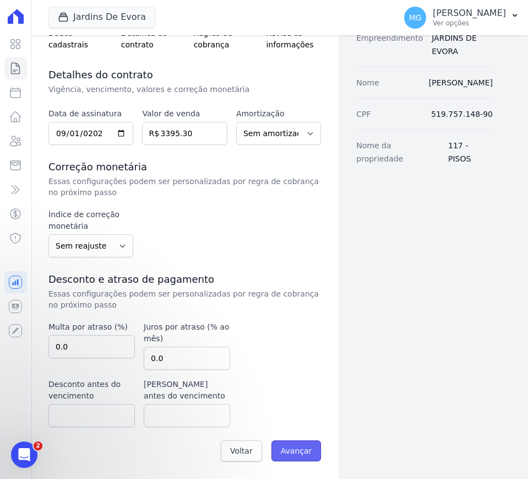
click at [305, 454] on input "Avançar" at bounding box center [297, 450] width 50 height 21
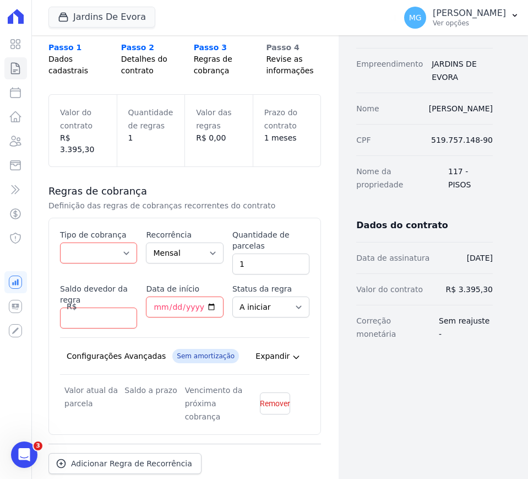
scroll to position [92, 0]
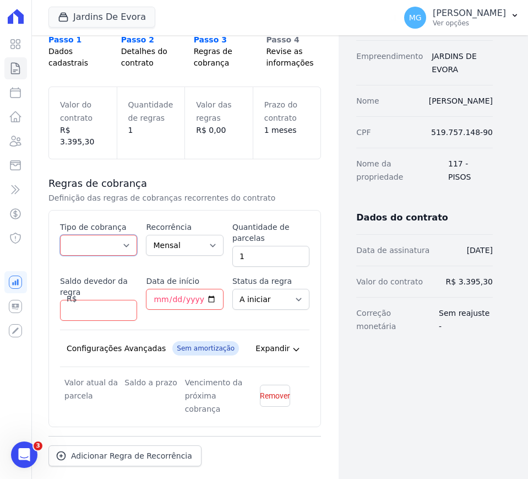
click at [78, 239] on select "Parcela Normal Entrada Sinal Intercalada Chaves Pré-chaves Pós-chaves Impostos …" at bounding box center [98, 245] width 77 height 21
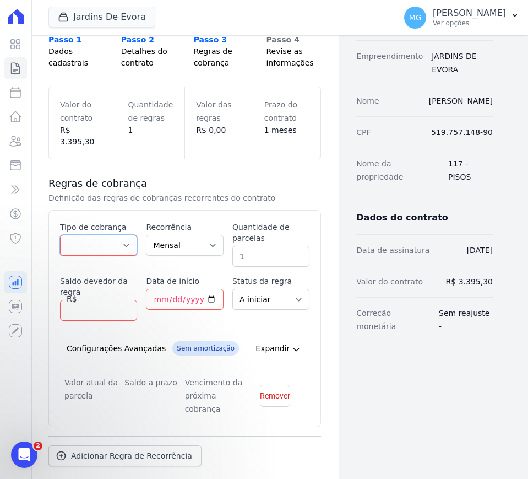
scroll to position [0, 0]
select select "standard"
click at [60, 235] on select "Parcela Normal Entrada Sinal Intercalada Chaves Pré-chaves Pós-chaves Impostos …" at bounding box center [98, 245] width 77 height 21
click at [253, 246] on input "1" at bounding box center [271, 256] width 77 height 21
type input "10"
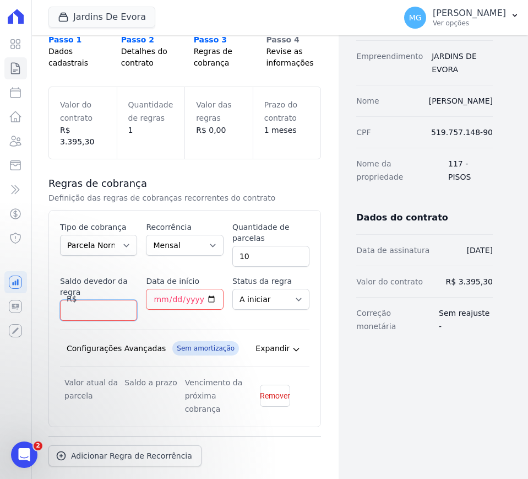
click at [84, 300] on input "Saldo devedor da regra" at bounding box center [98, 310] width 77 height 21
type input "3395.30"
click at [187, 301] on div "Data de início" at bounding box center [184, 298] width 77 height 45
click at [172, 289] on input "Data de início" at bounding box center [184, 299] width 77 height 21
click at [156, 289] on input "Data de início" at bounding box center [184, 299] width 77 height 21
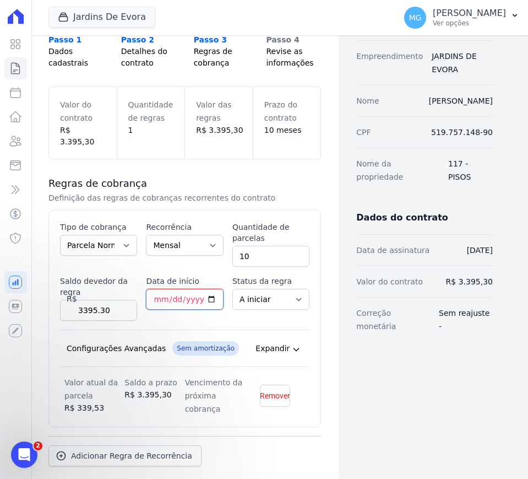
click at [155, 289] on input "Data de início" at bounding box center [184, 299] width 77 height 21
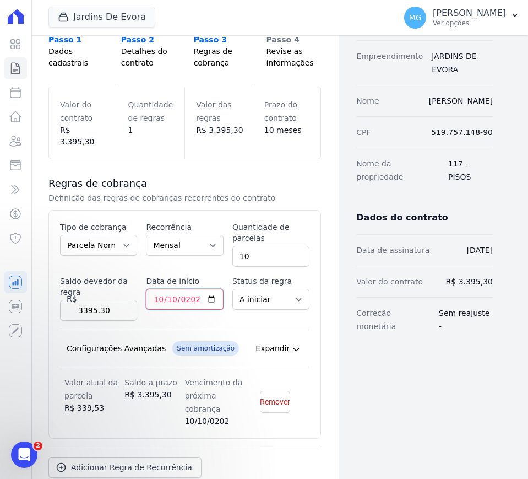
type input "[DATE]"
click at [329, 325] on div "Contratos Adicionar Contrato Adicionar Contrato Passo 1 Dados cadastrais Passo …" at bounding box center [185, 245] width 308 height 604
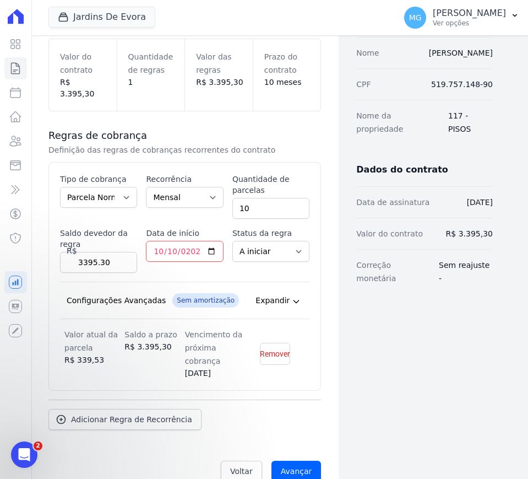
scroll to position [149, 0]
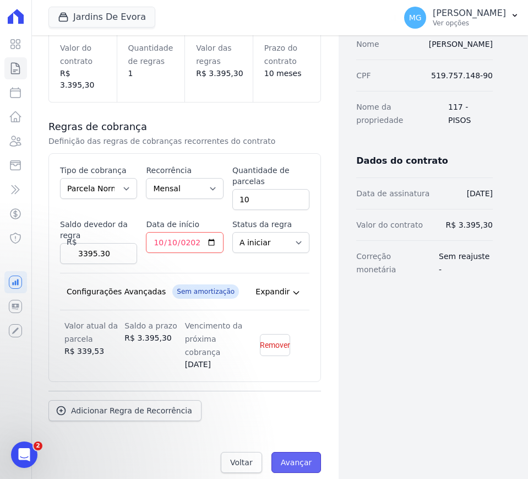
click at [285, 452] on input "Avançar" at bounding box center [297, 462] width 50 height 21
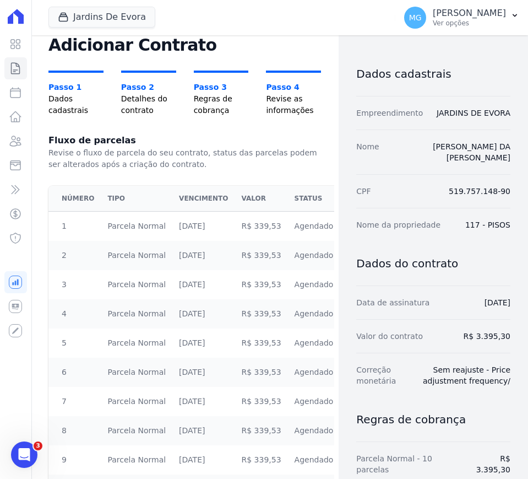
scroll to position [145, 0]
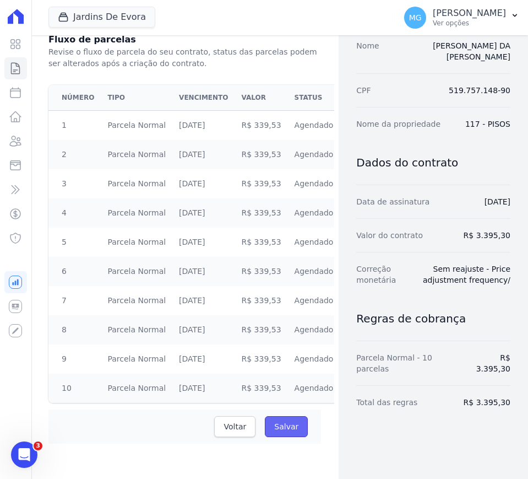
click at [288, 422] on input "Salvar" at bounding box center [286, 426] width 43 height 21
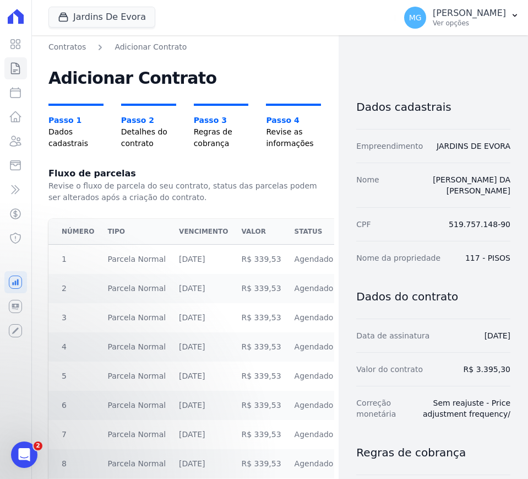
scroll to position [0, 0]
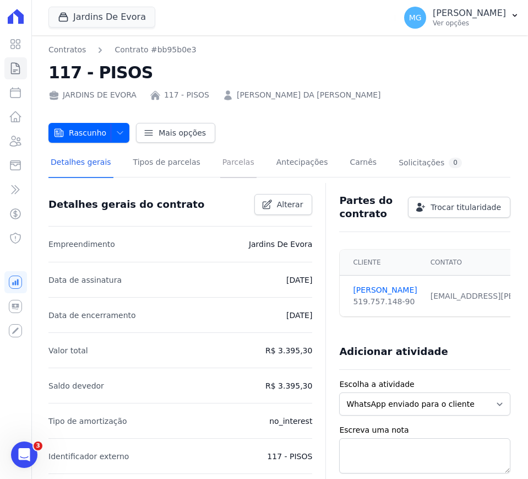
click at [228, 169] on link "Parcelas" at bounding box center [238, 163] width 36 height 29
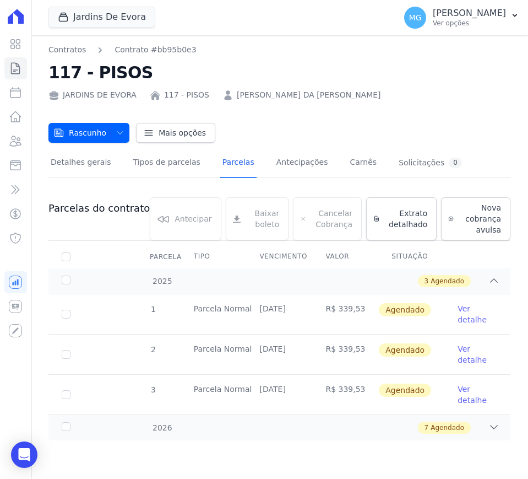
click at [472, 316] on link "Ver detalhe" at bounding box center [478, 314] width 40 height 22
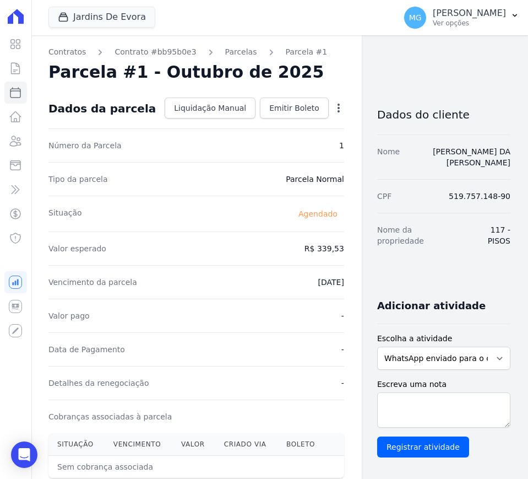
click at [333, 110] on icon "button" at bounding box center [338, 107] width 11 height 11
click at [251, 124] on link "Alterar" at bounding box center [291, 123] width 97 height 20
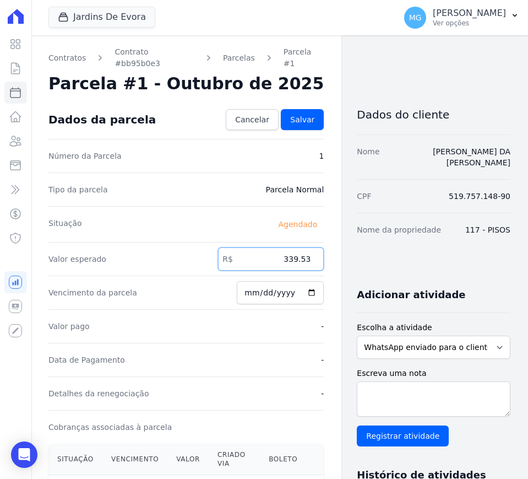
click at [274, 247] on input "339.53" at bounding box center [271, 258] width 106 height 23
click at [271, 247] on input "345.33" at bounding box center [271, 258] width 106 height 23
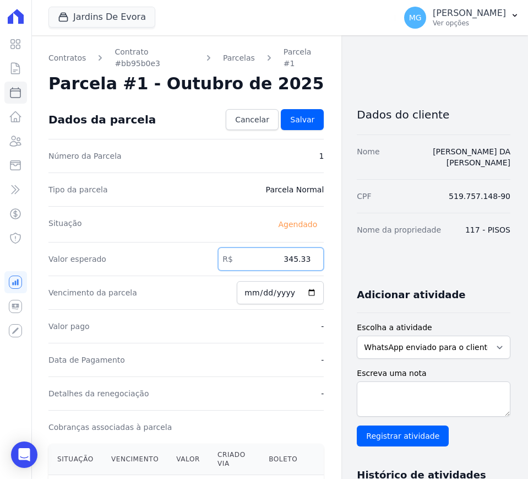
type input "345.33"
click at [357, 251] on div "Dados do cliente Nome LUCAS EDMILSON DA SILVA VIEIRA CPF 519.757.148-90 Nome da…" at bounding box center [434, 426] width 154 height 677
click at [305, 114] on span "Salvar" at bounding box center [302, 119] width 24 height 11
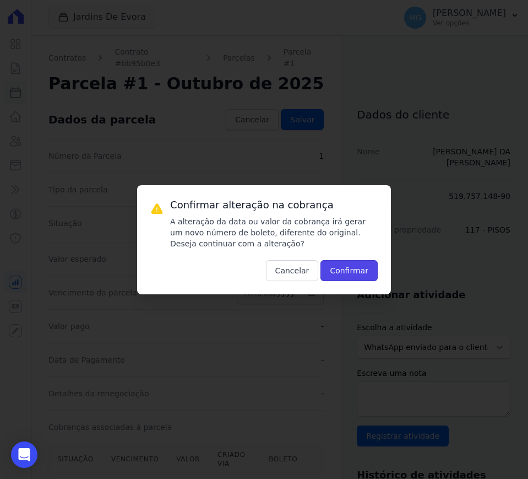
click at [355, 277] on button "Confirmar" at bounding box center [349, 270] width 57 height 21
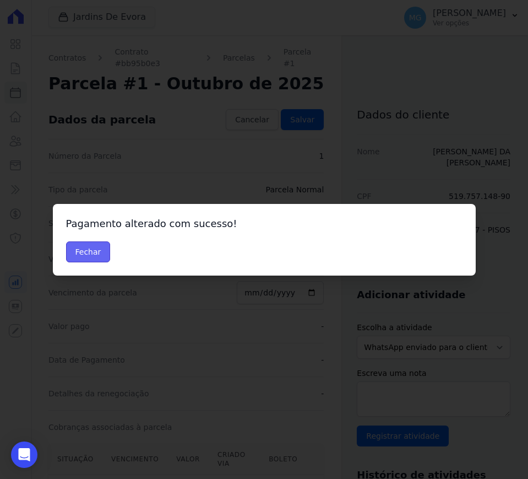
click at [88, 255] on button "Fechar" at bounding box center [88, 251] width 45 height 21
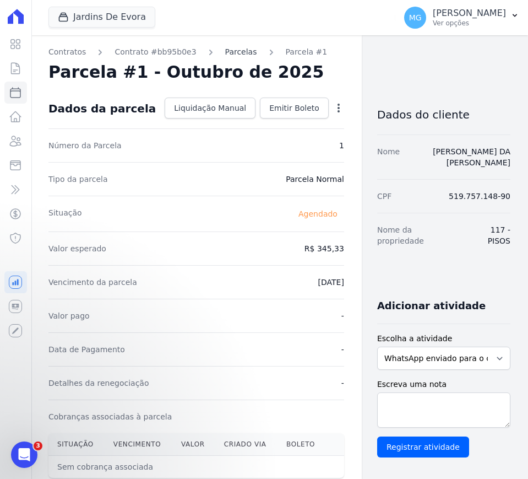
click at [228, 53] on link "Parcelas" at bounding box center [241, 52] width 32 height 12
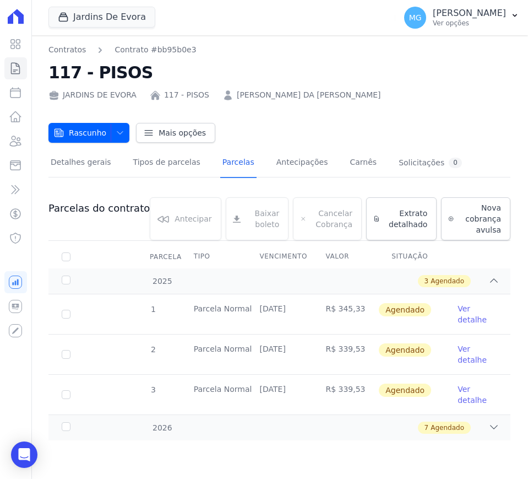
click at [465, 351] on link "Ver detalhe" at bounding box center [478, 354] width 40 height 22
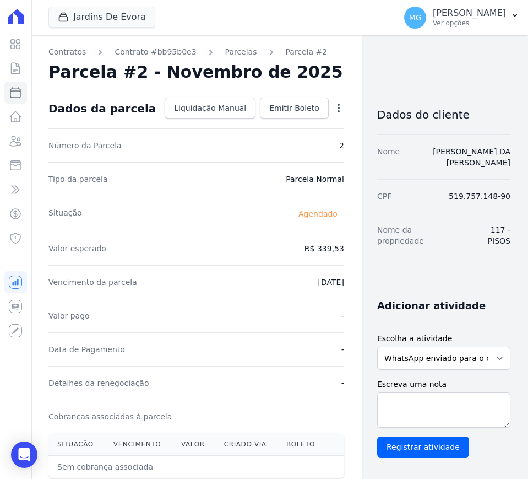
click at [333, 107] on icon "button" at bounding box center [338, 107] width 11 height 11
click at [253, 118] on link "Alterar" at bounding box center [291, 123] width 97 height 20
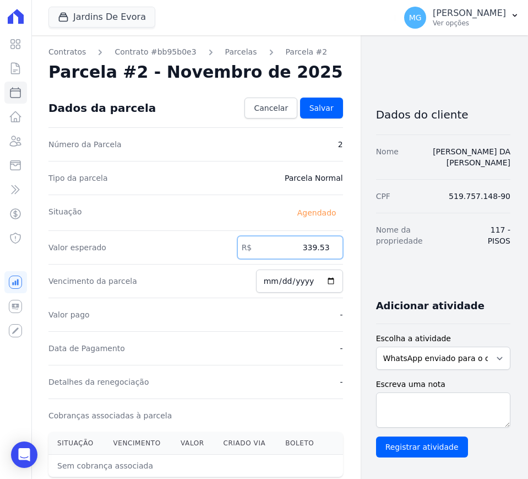
click at [273, 250] on input "339.53" at bounding box center [290, 247] width 106 height 23
paste input "34533"
click at [287, 242] on input "34533339.53" at bounding box center [290, 247] width 106 height 23
paste input ".3"
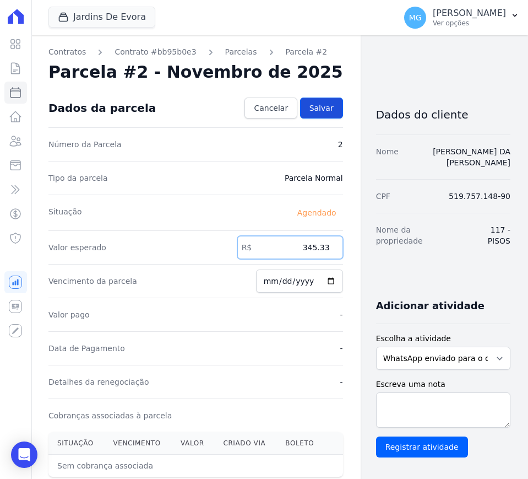
type input "345.33"
click at [310, 105] on span "Salvar" at bounding box center [322, 107] width 24 height 11
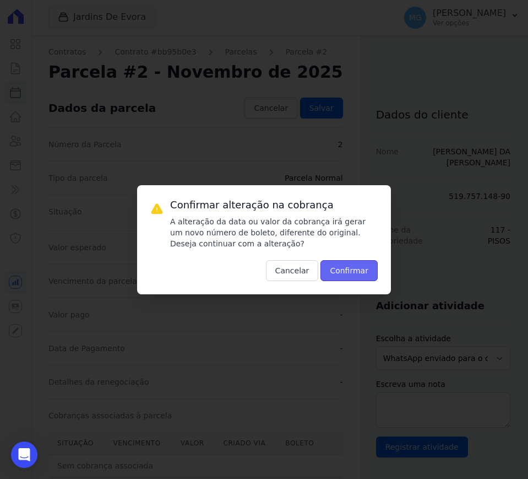
click at [352, 271] on button "Confirmar" at bounding box center [349, 270] width 57 height 21
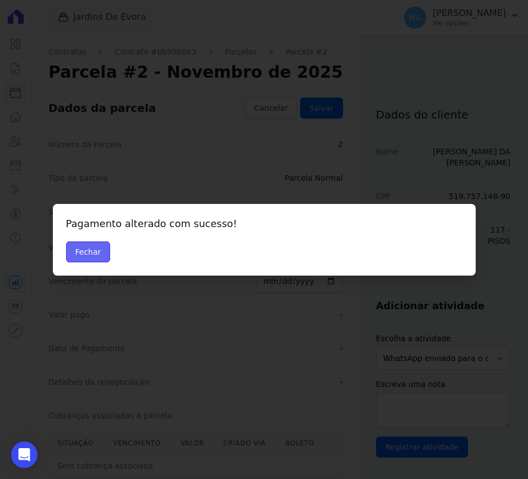
click at [89, 250] on button "Fechar" at bounding box center [88, 251] width 45 height 21
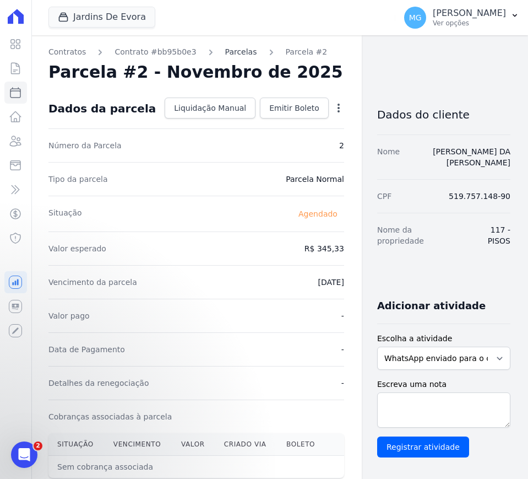
click at [225, 51] on link "Parcelas" at bounding box center [241, 52] width 32 height 12
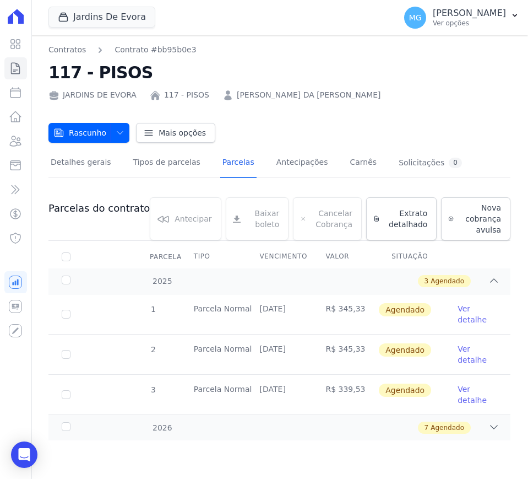
click at [466, 395] on link "Ver detalhe" at bounding box center [478, 395] width 40 height 22
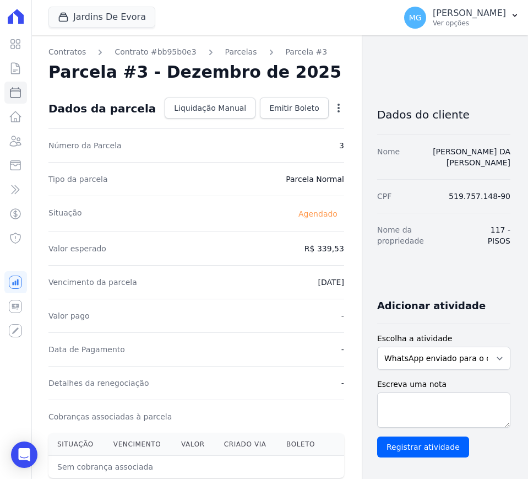
click at [333, 106] on icon "button" at bounding box center [338, 107] width 11 height 11
click at [288, 129] on link "Alterar" at bounding box center [291, 123] width 97 height 20
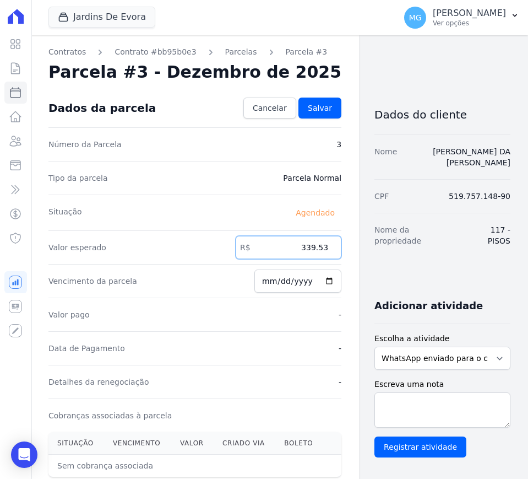
click at [284, 246] on input "339.53" at bounding box center [289, 247] width 106 height 23
paste input "45.3"
type input "345.33"
click at [299, 101] on link "Salvar" at bounding box center [320, 108] width 43 height 21
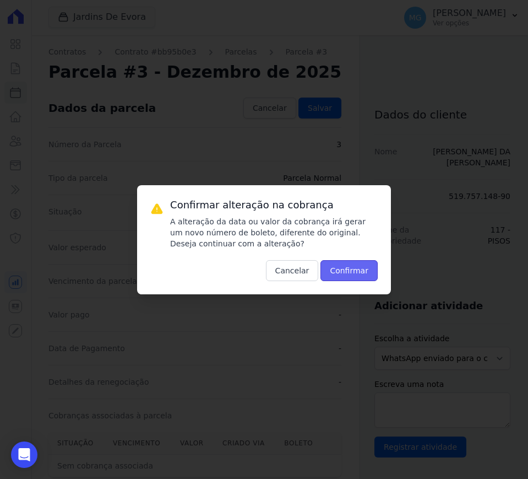
click at [360, 272] on button "Confirmar" at bounding box center [349, 270] width 57 height 21
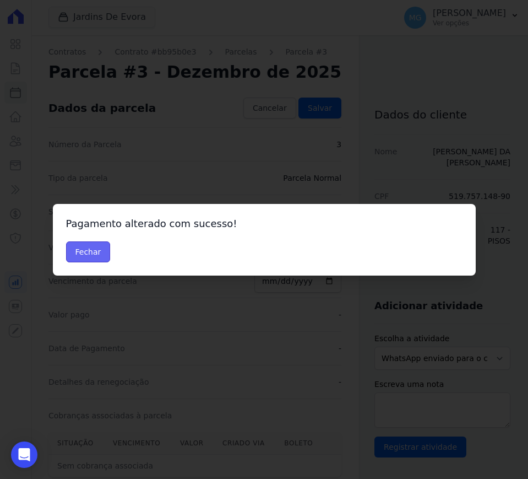
click at [82, 250] on button "Fechar" at bounding box center [88, 251] width 45 height 21
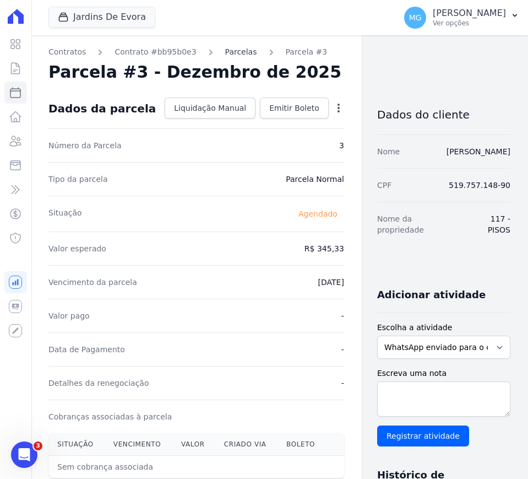
click at [225, 53] on link "Parcelas" at bounding box center [241, 52] width 32 height 12
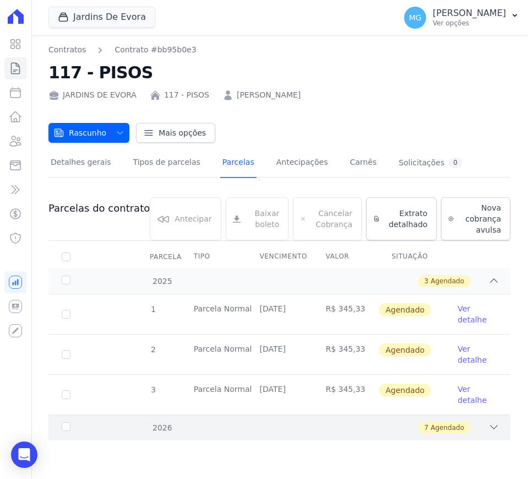
click at [185, 433] on div "7 Agendado" at bounding box center [302, 428] width 396 height 12
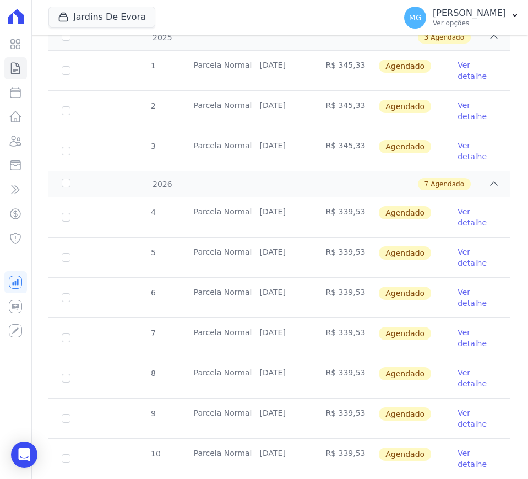
scroll to position [276, 0]
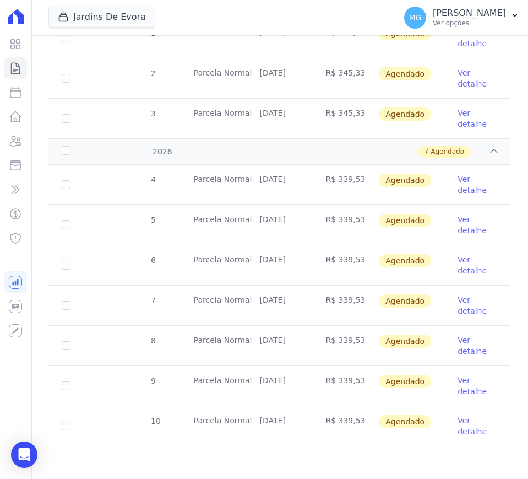
click at [459, 187] on link "Ver detalhe" at bounding box center [478, 185] width 40 height 22
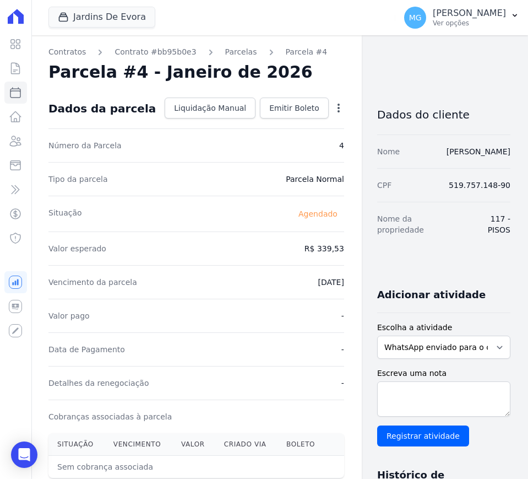
click at [317, 111] on div "Contratos Contrato #bb95b0e3 [GEOGRAPHIC_DATA] Parcela #4 Parcela #4 - Janeiro …" at bounding box center [196, 389] width 331 height 709
click at [338, 107] on icon "button" at bounding box center [339, 108] width 2 height 9
click at [297, 127] on link "Alterar" at bounding box center [291, 123] width 97 height 20
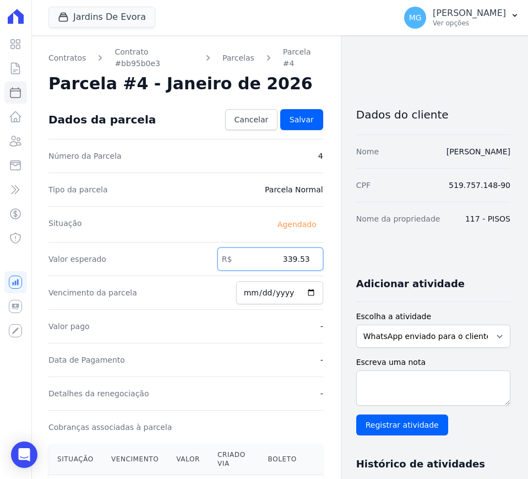
click at [288, 251] on input "339.53" at bounding box center [271, 258] width 106 height 23
paste input "45.3"
type input "345.33"
click at [344, 128] on div "Contratos Contrato #bb95b0e3 Parcelas Parcela #4 Parcela #4 - Janeiro de 2026 C…" at bounding box center [271, 404] width 480 height 739
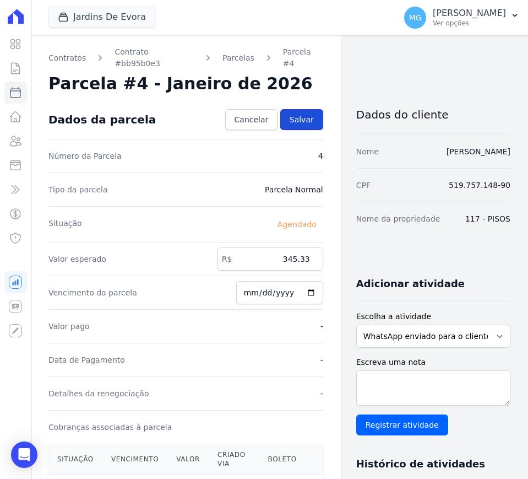
click at [300, 109] on link "Salvar" at bounding box center [301, 119] width 43 height 21
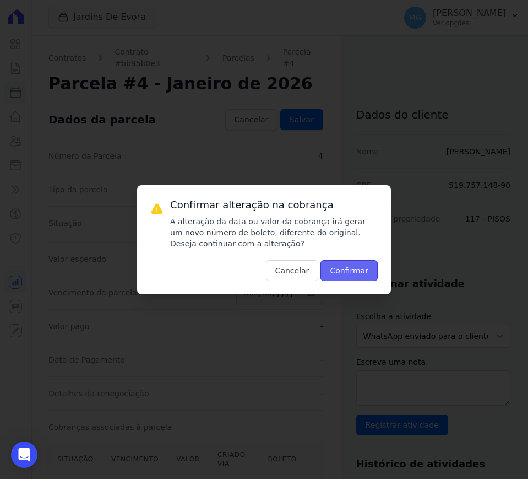
click at [334, 264] on button "Confirmar" at bounding box center [349, 270] width 57 height 21
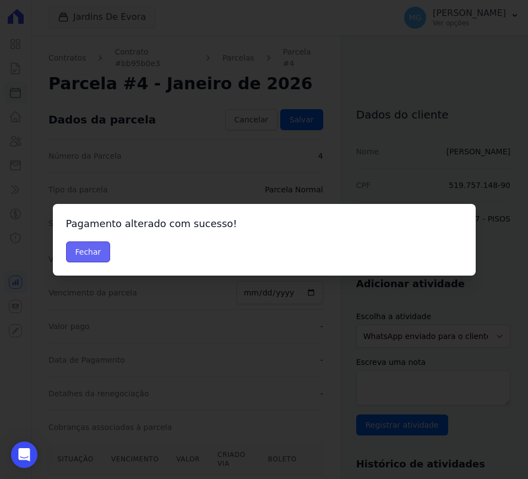
click at [90, 241] on button "Fechar" at bounding box center [88, 251] width 45 height 21
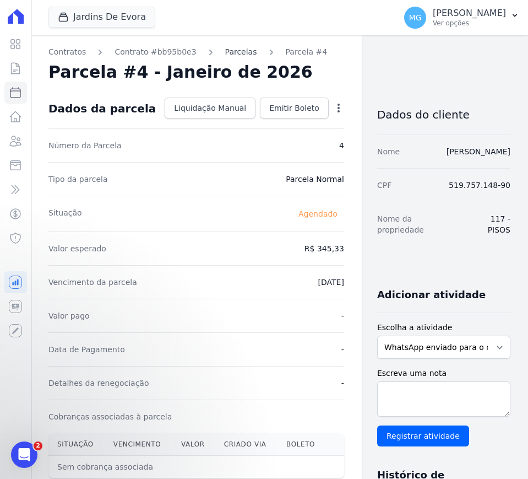
click at [225, 52] on link "Parcelas" at bounding box center [241, 52] width 32 height 12
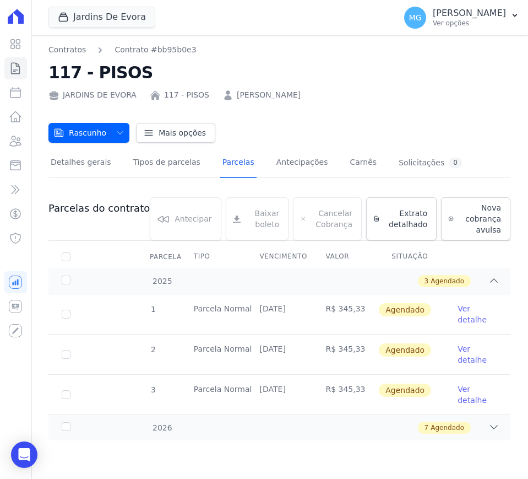
drag, startPoint x: 390, startPoint y: 427, endPoint x: 396, endPoint y: 395, distance: 32.5
click at [389, 427] on div "7 Agendado" at bounding box center [302, 428] width 396 height 12
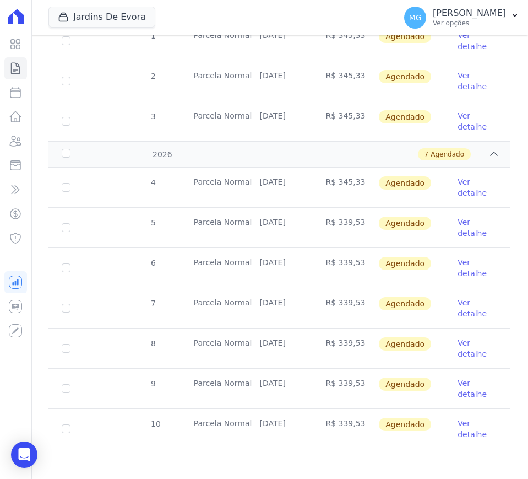
scroll to position [276, 0]
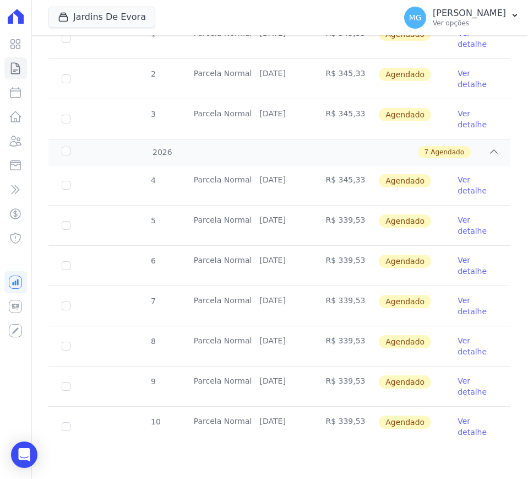
click at [462, 231] on link "Ver detalhe" at bounding box center [478, 225] width 40 height 22
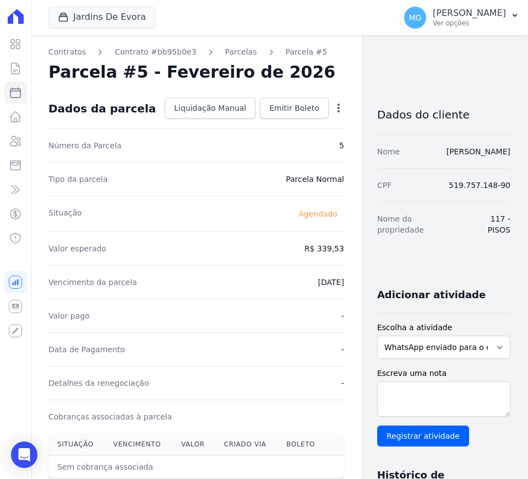
click at [333, 114] on div "Open options" at bounding box center [338, 109] width 11 height 14
click at [333, 109] on icon "button" at bounding box center [338, 107] width 11 height 11
click at [255, 126] on link "Alterar" at bounding box center [291, 123] width 97 height 20
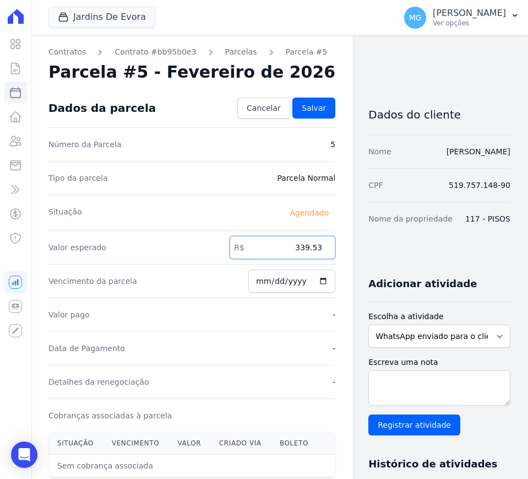
click at [292, 252] on input "339.53" at bounding box center [283, 247] width 106 height 23
paste input "45.3"
type input "345.33"
click at [345, 176] on div "Contratos Contrato #bb95b0e3 Parcelas Parcela #5 Parcela #5 - Fevereiro de 2026…" at bounding box center [271, 389] width 480 height 708
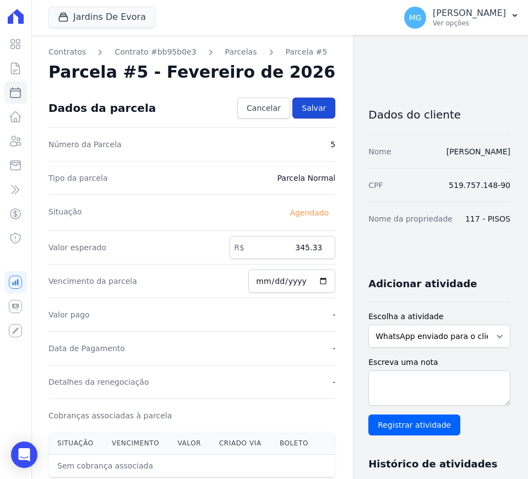
click at [303, 106] on span "Salvar" at bounding box center [314, 107] width 24 height 11
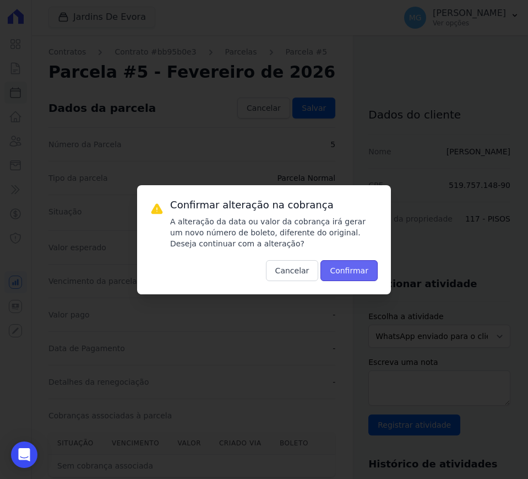
click at [349, 266] on button "Confirmar" at bounding box center [349, 270] width 57 height 21
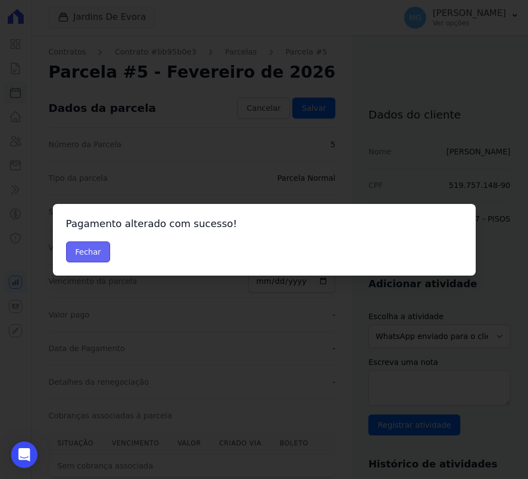
click at [88, 250] on button "Fechar" at bounding box center [88, 251] width 45 height 21
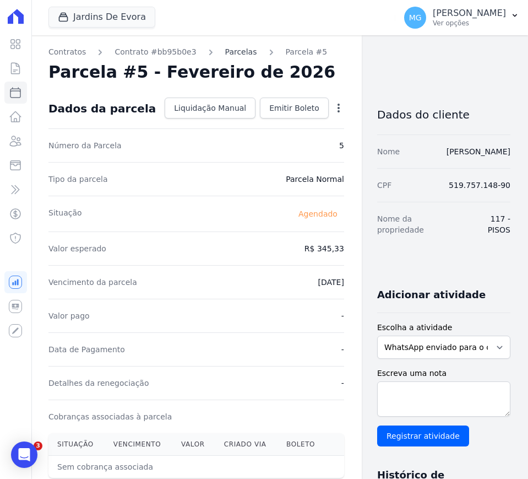
click at [226, 51] on link "Parcelas" at bounding box center [241, 52] width 32 height 12
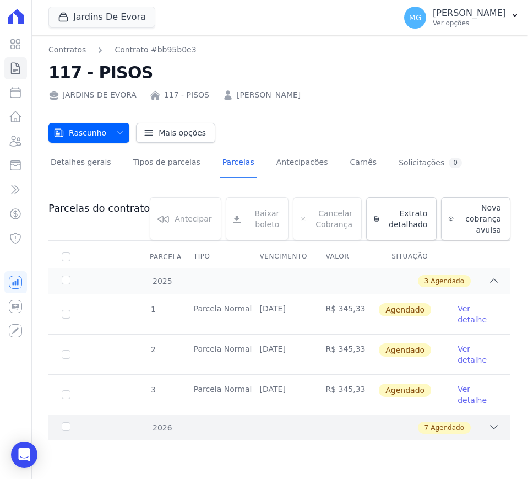
click at [276, 423] on div "7 Agendado" at bounding box center [302, 428] width 396 height 12
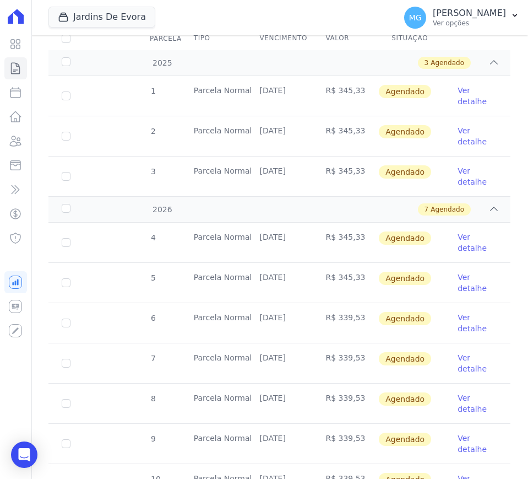
scroll to position [276, 0]
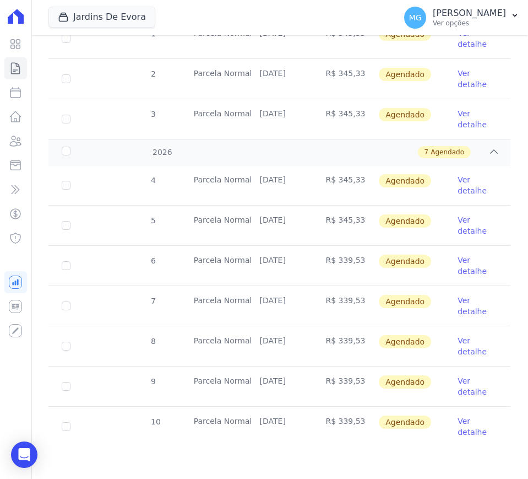
click at [460, 265] on link "Ver detalhe" at bounding box center [478, 266] width 40 height 22
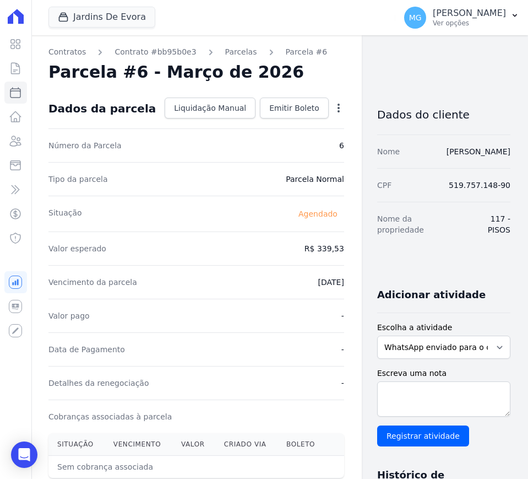
click at [333, 110] on icon "button" at bounding box center [338, 107] width 11 height 11
click at [253, 125] on link "Alterar" at bounding box center [291, 123] width 97 height 20
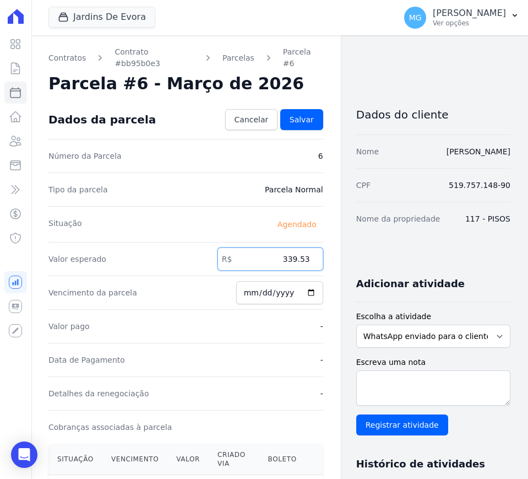
click at [295, 247] on input "339.53" at bounding box center [271, 258] width 106 height 23
paste input "45.3"
type input "345.33"
click at [293, 114] on span "Salvar" at bounding box center [302, 119] width 24 height 11
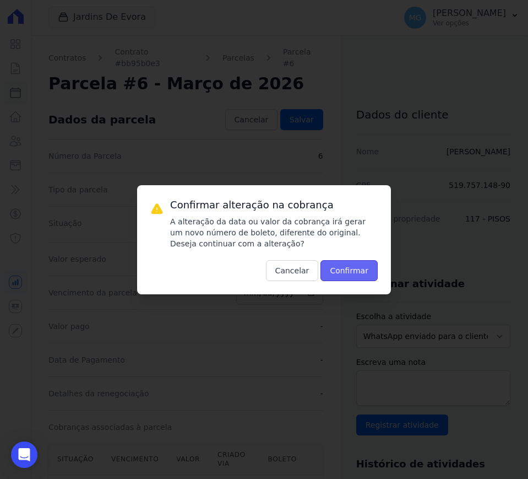
click at [354, 271] on button "Confirmar" at bounding box center [349, 270] width 57 height 21
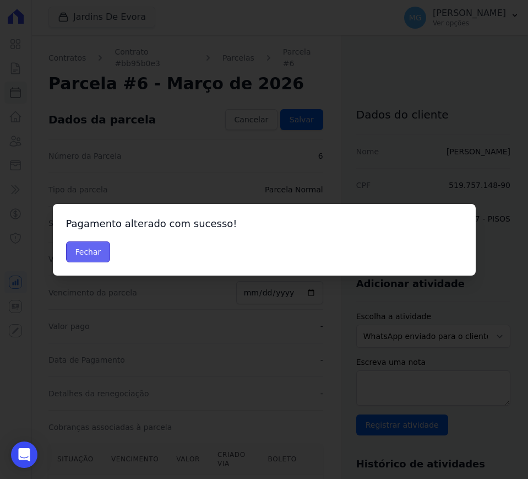
click at [89, 244] on button "Fechar" at bounding box center [88, 251] width 45 height 21
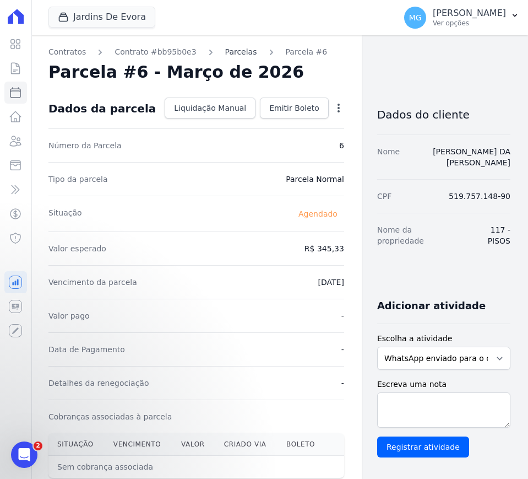
click at [228, 52] on link "Parcelas" at bounding box center [241, 52] width 32 height 12
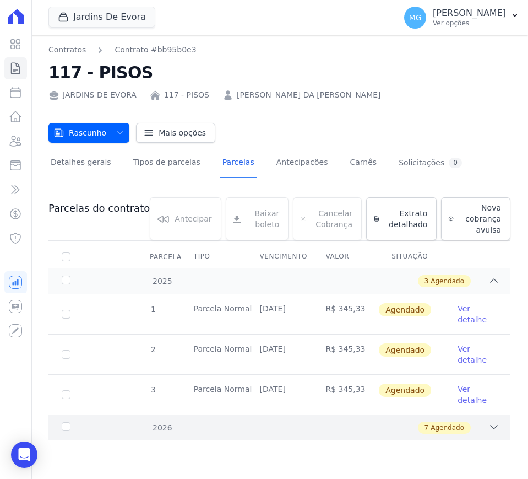
click at [465, 430] on div "7 Agendado" at bounding box center [444, 428] width 53 height 12
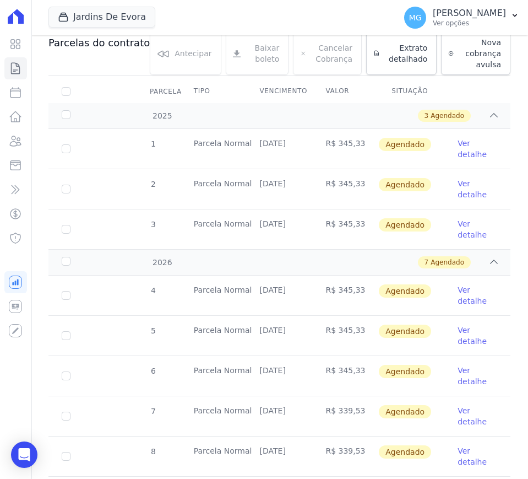
scroll to position [276, 0]
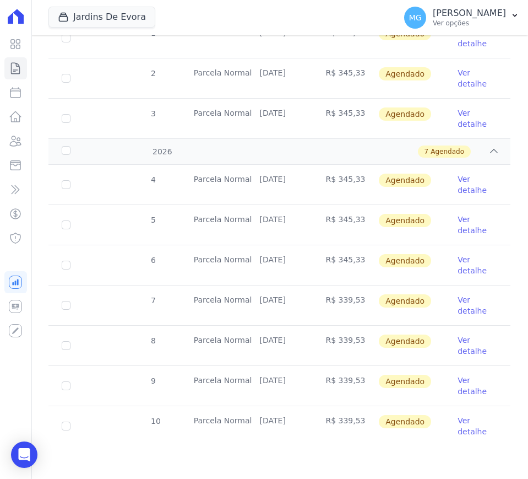
click at [462, 311] on link "Ver detalhe" at bounding box center [478, 305] width 40 height 22
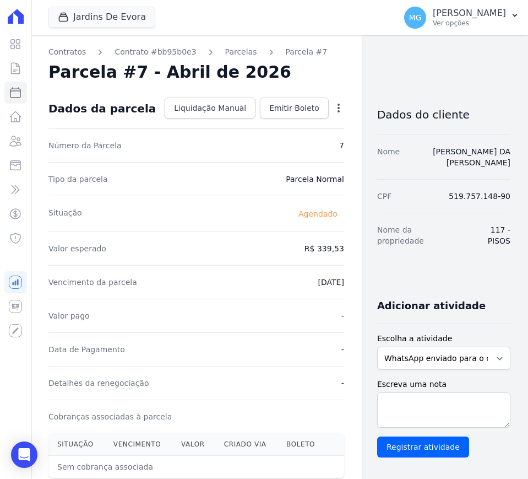
click at [333, 109] on icon "button" at bounding box center [338, 107] width 11 height 11
click at [251, 124] on link "Alterar" at bounding box center [291, 123] width 97 height 20
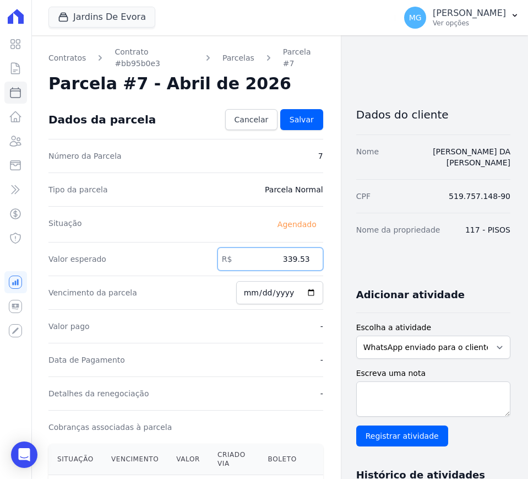
click at [284, 247] on input "339.53" at bounding box center [271, 258] width 106 height 23
paste input "45.3"
type input "345.33"
click at [305, 114] on span "Salvar" at bounding box center [302, 119] width 24 height 11
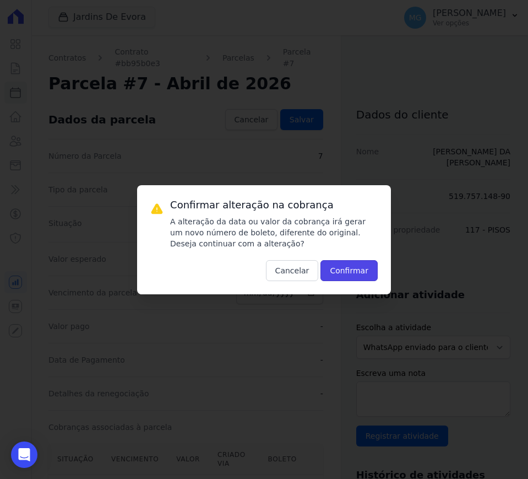
drag, startPoint x: 370, startPoint y: 278, endPoint x: 363, endPoint y: 267, distance: 13.1
click at [365, 270] on button "Confirmar" at bounding box center [349, 270] width 57 height 21
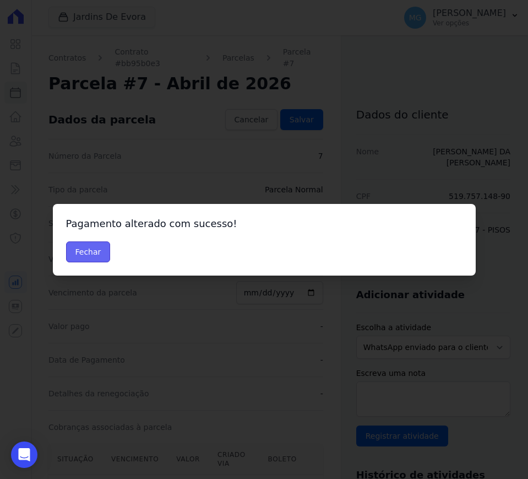
click at [92, 247] on button "Fechar" at bounding box center [88, 251] width 45 height 21
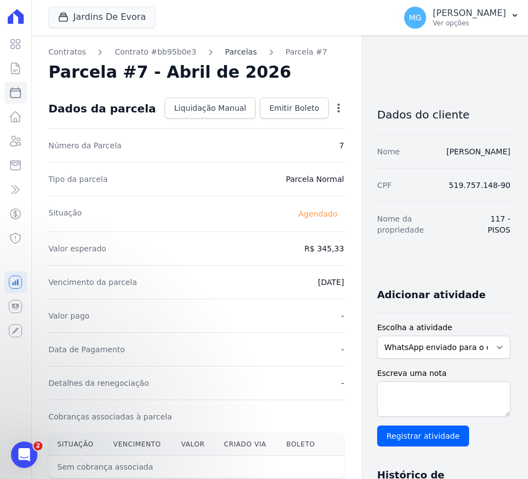
click at [225, 52] on link "Parcelas" at bounding box center [241, 52] width 32 height 12
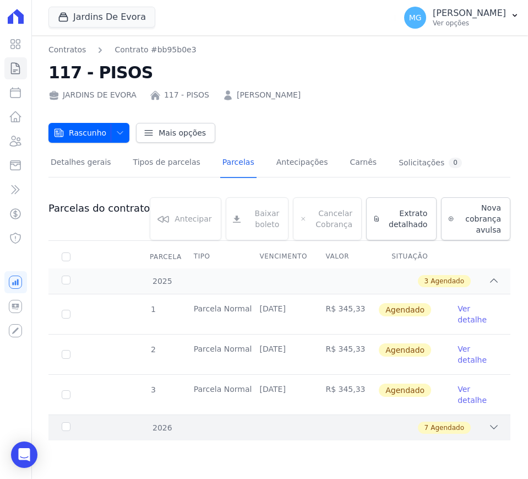
click at [459, 435] on div "2026 7 Agendado" at bounding box center [279, 427] width 462 height 26
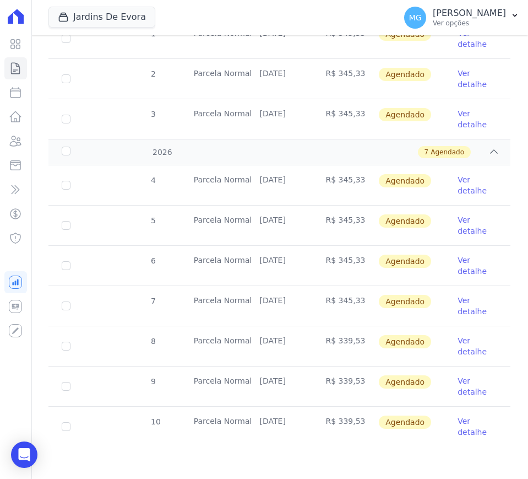
scroll to position [276, 0]
click at [465, 352] on link "Ver detalhe" at bounding box center [478, 345] width 40 height 22
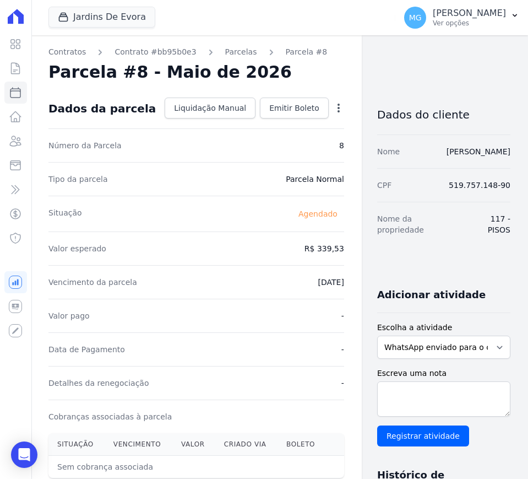
click at [333, 114] on div "Open options" at bounding box center [338, 109] width 11 height 14
click at [333, 110] on icon "button" at bounding box center [338, 107] width 11 height 11
click at [255, 125] on link "Alterar" at bounding box center [291, 123] width 97 height 20
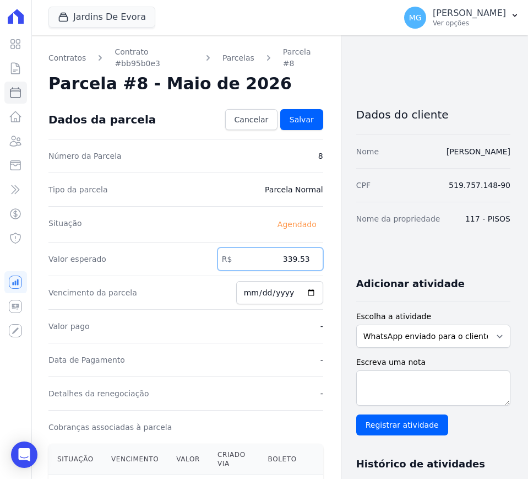
click at [288, 256] on input "339.53" at bounding box center [271, 258] width 106 height 23
paste input "45.3"
type input "345.33"
click at [309, 110] on link "Salvar" at bounding box center [301, 119] width 43 height 21
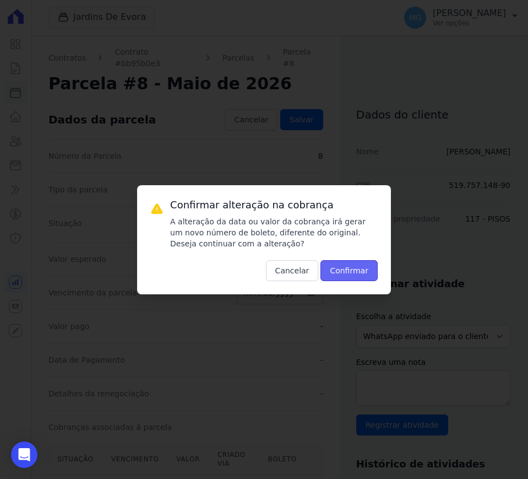
click at [343, 276] on button "Confirmar" at bounding box center [349, 270] width 57 height 21
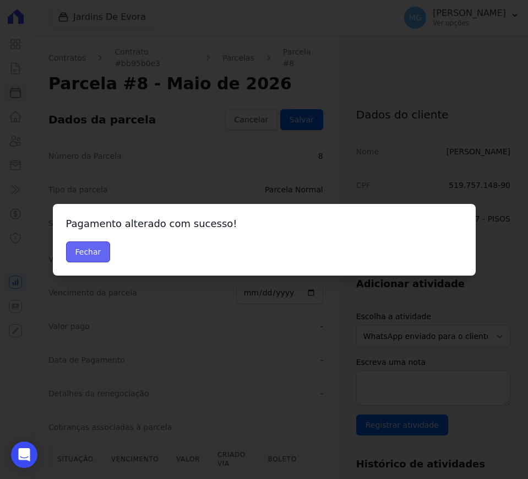
click at [92, 256] on button "Fechar" at bounding box center [88, 251] width 45 height 21
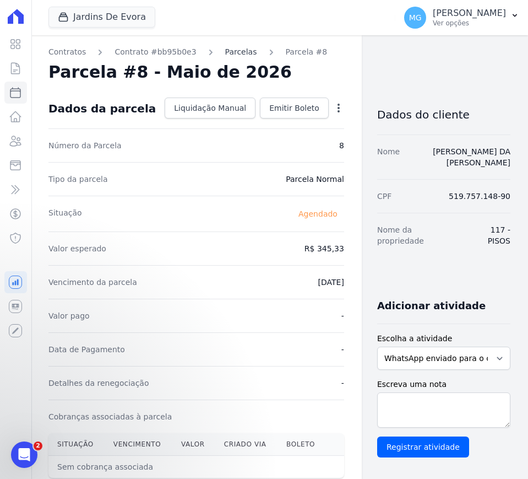
click at [225, 52] on link "Parcelas" at bounding box center [241, 52] width 32 height 12
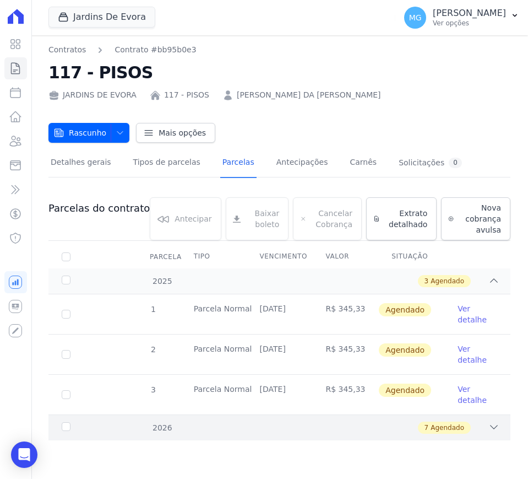
click at [222, 425] on div "7 Agendado" at bounding box center [302, 428] width 396 height 12
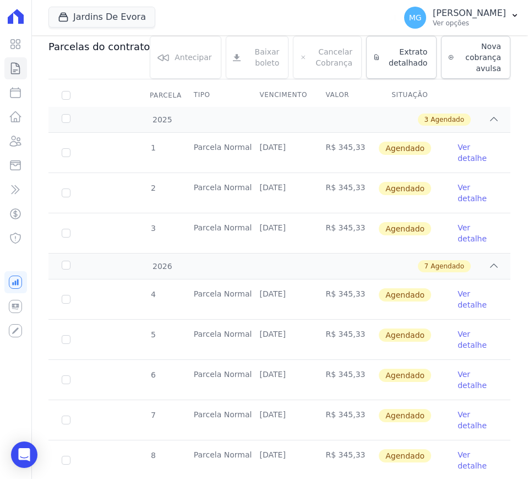
scroll to position [276, 0]
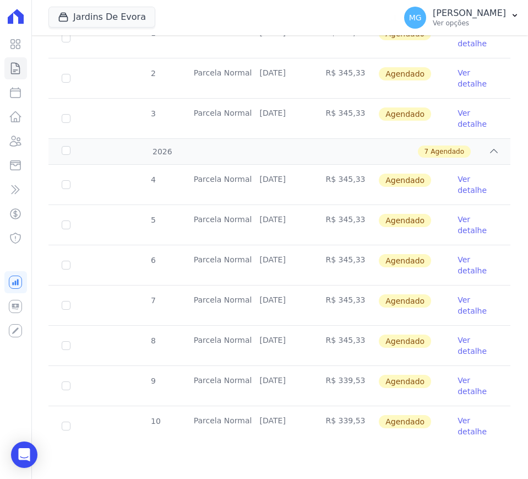
click at [460, 383] on link "Ver detalhe" at bounding box center [478, 386] width 40 height 22
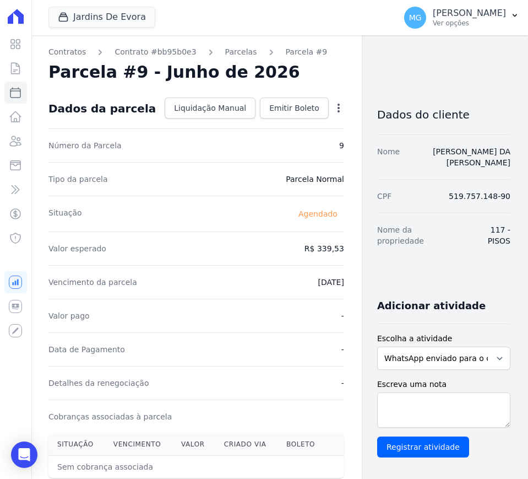
click at [333, 111] on icon "button" at bounding box center [338, 107] width 11 height 11
click at [243, 120] on link "Alterar" at bounding box center [291, 123] width 97 height 20
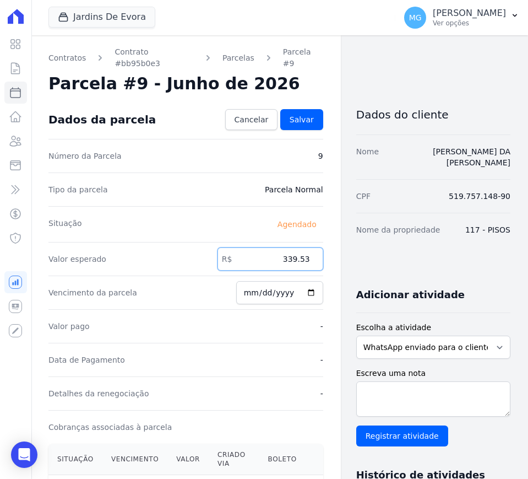
click at [287, 247] on input "339.53" at bounding box center [271, 258] width 106 height 23
paste input "45.3"
type input "345.33"
click at [312, 109] on link "Salvar" at bounding box center [301, 119] width 43 height 21
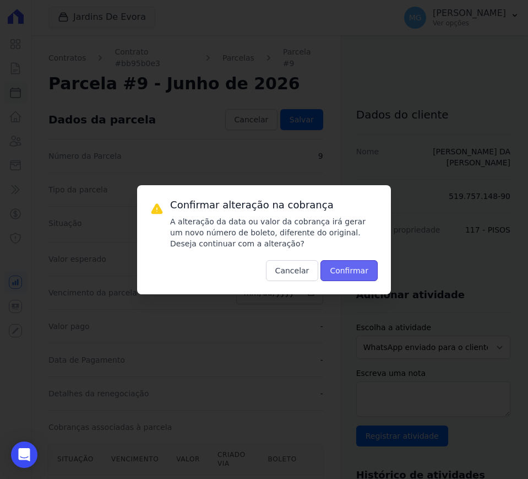
click at [353, 273] on button "Confirmar" at bounding box center [349, 270] width 57 height 21
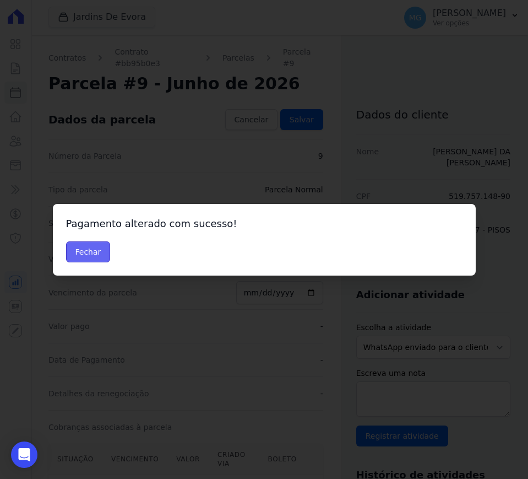
click at [83, 248] on button "Fechar" at bounding box center [88, 251] width 45 height 21
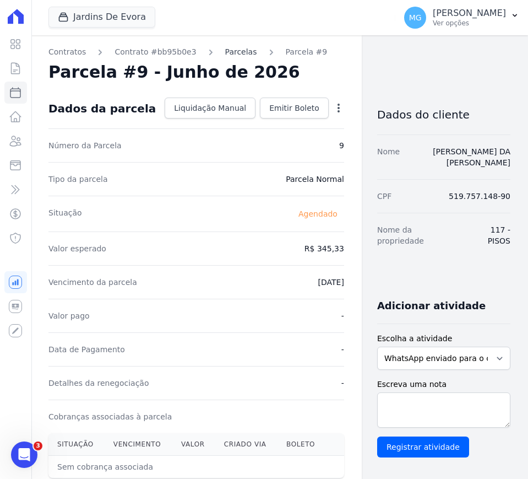
click at [225, 50] on link "Parcelas" at bounding box center [241, 52] width 32 height 12
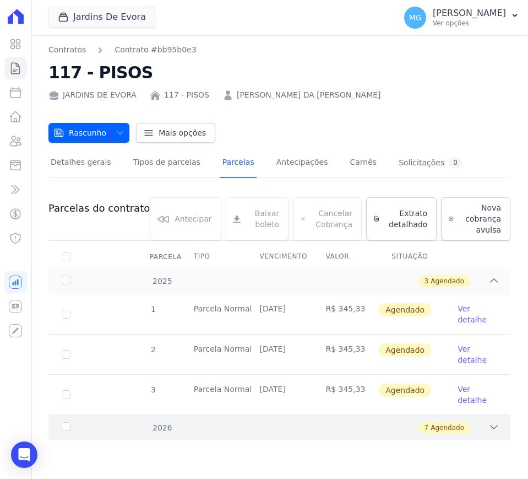
click at [404, 426] on div "7 Agendado" at bounding box center [302, 428] width 396 height 12
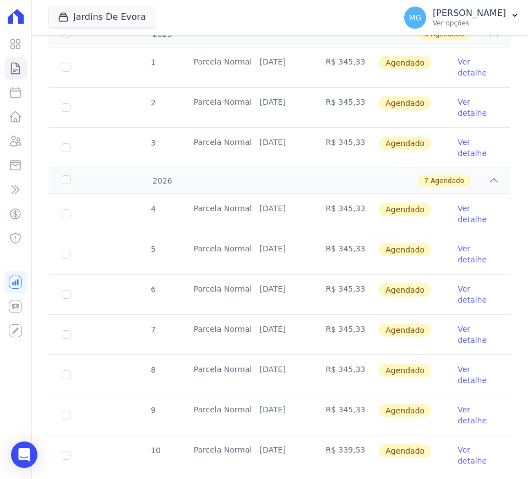
scroll to position [276, 0]
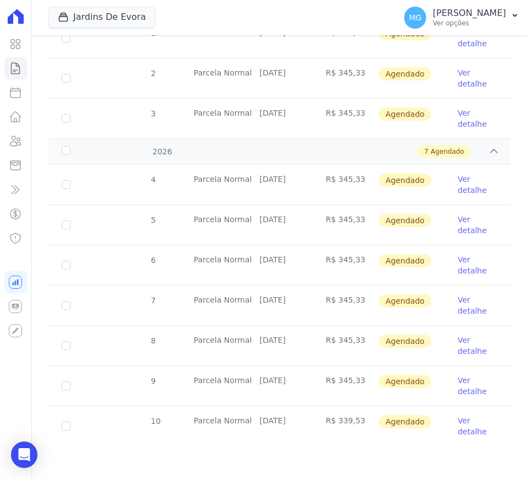
click at [459, 430] on link "Ver detalhe" at bounding box center [478, 426] width 40 height 22
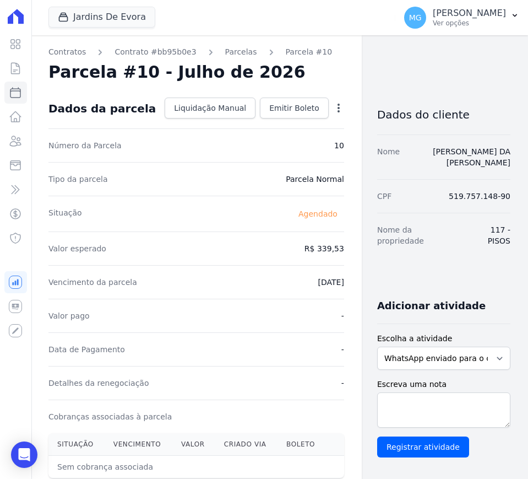
click at [333, 106] on icon "button" at bounding box center [338, 107] width 11 height 11
click at [258, 126] on link "Alterar" at bounding box center [291, 123] width 97 height 20
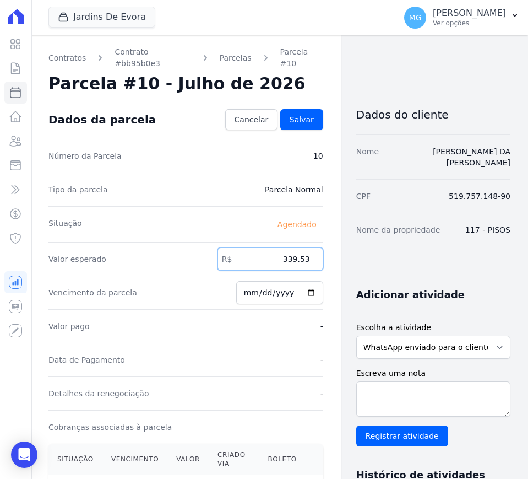
click at [283, 253] on input "339.53" at bounding box center [271, 258] width 106 height 23
click at [290, 247] on input "339.53" at bounding box center [271, 258] width 106 height 23
paste input "45.3"
type input "345.33"
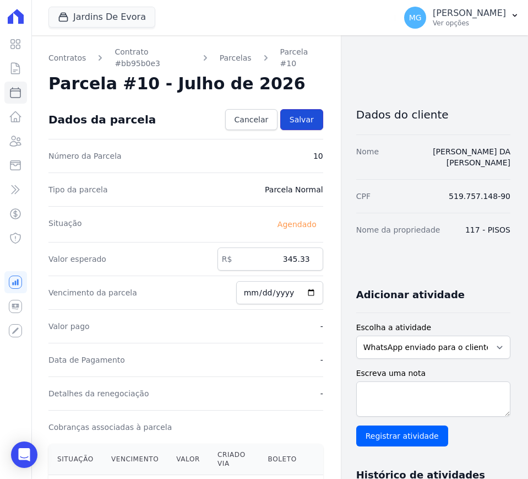
click at [300, 114] on span "Salvar" at bounding box center [302, 119] width 24 height 11
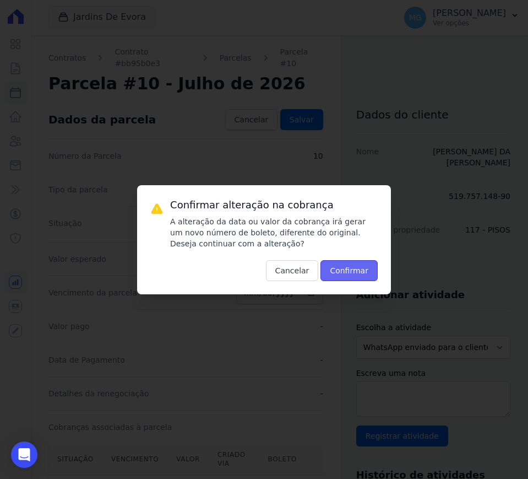
click at [350, 276] on button "Confirmar" at bounding box center [349, 270] width 57 height 21
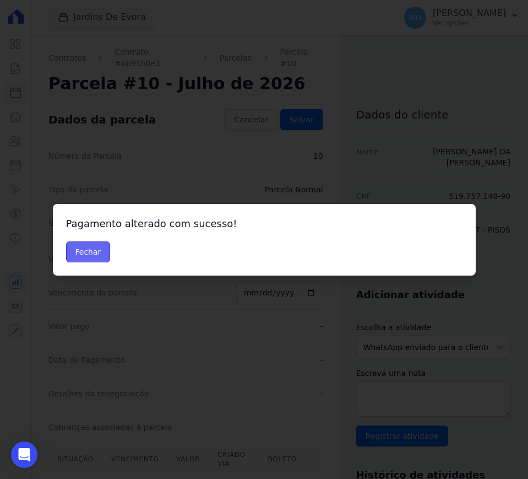
click at [81, 248] on button "Fechar" at bounding box center [88, 251] width 45 height 21
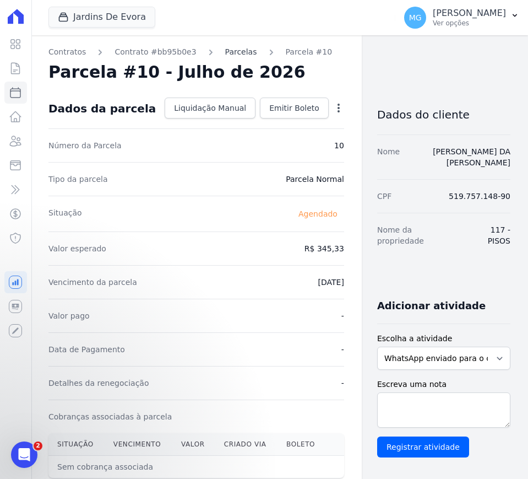
click at [228, 48] on link "Parcelas" at bounding box center [241, 52] width 32 height 12
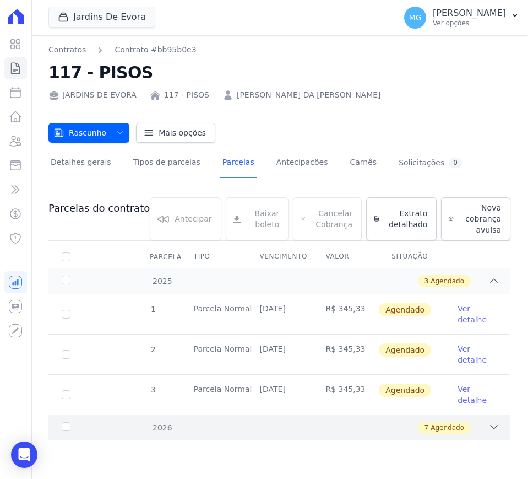
click at [387, 433] on div "7 Agendado" at bounding box center [302, 428] width 396 height 12
click at [116, 130] on icon "button" at bounding box center [120, 132] width 9 height 9
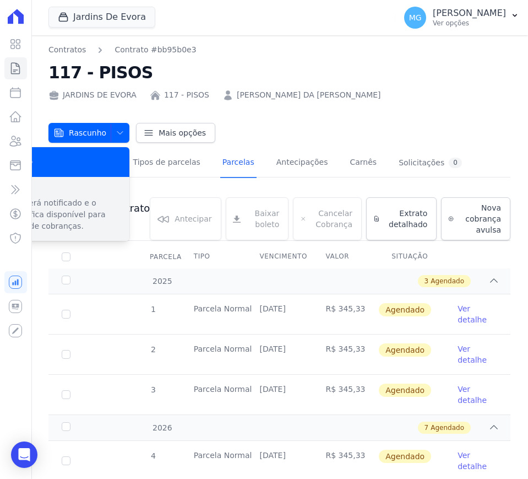
click at [88, 199] on p "Cliente será notificado e o contrato fica disponível para emissão de cobranças." at bounding box center [58, 214] width 126 height 35
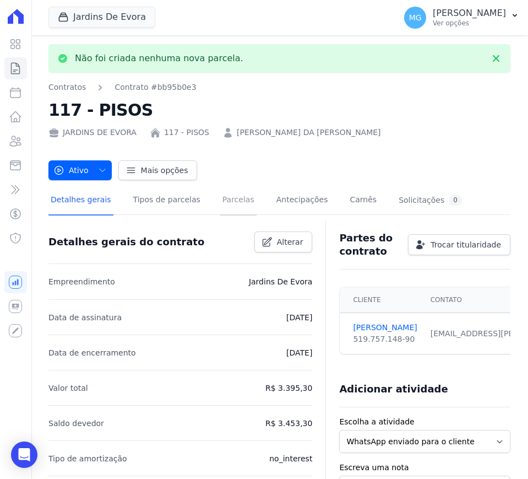
click at [229, 201] on link "Parcelas" at bounding box center [238, 200] width 36 height 29
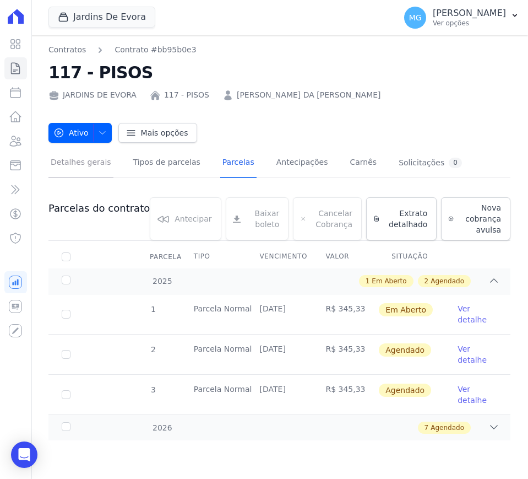
click at [91, 166] on link "Detalhes gerais" at bounding box center [80, 163] width 65 height 29
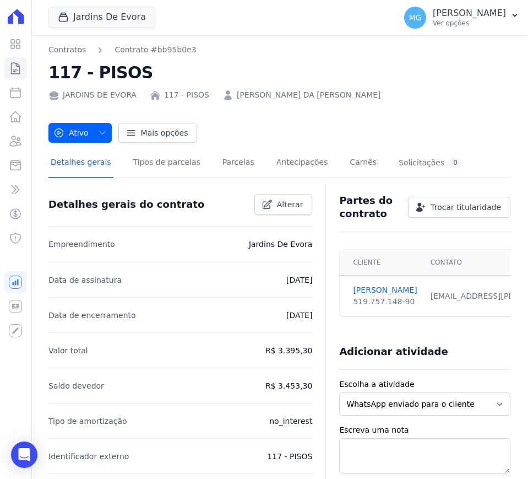
scroll to position [0, 57]
click at [220, 159] on link "Parcelas" at bounding box center [238, 163] width 36 height 29
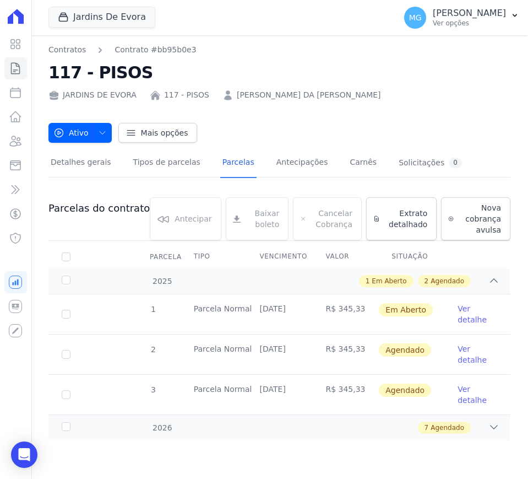
click at [476, 317] on link "Ver detalhe" at bounding box center [478, 314] width 40 height 22
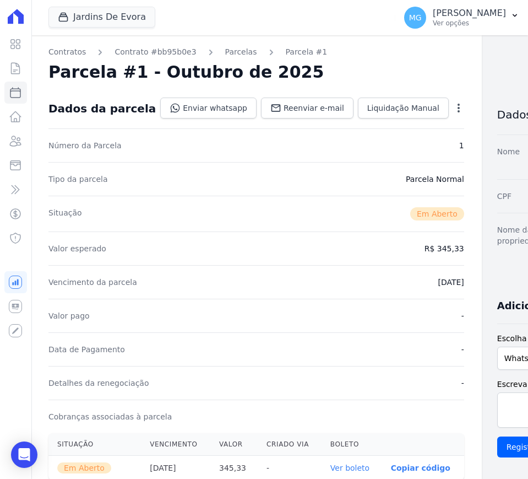
click at [454, 109] on icon "button" at bounding box center [459, 107] width 11 height 11
click at [372, 145] on link "Cancelar Cobrança" at bounding box center [411, 143] width 97 height 20
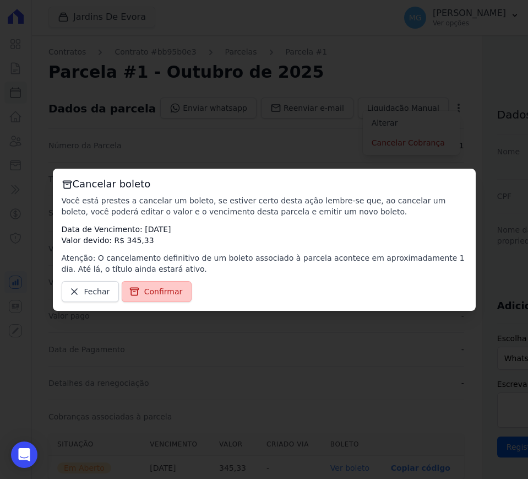
click at [160, 282] on link "Confirmar" at bounding box center [157, 291] width 71 height 21
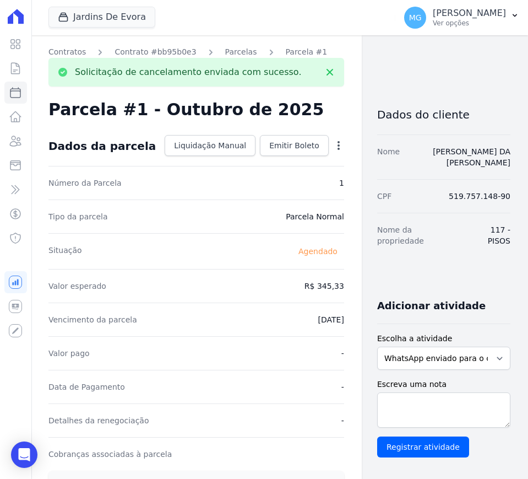
click at [333, 147] on icon "button" at bounding box center [338, 145] width 11 height 11
click at [258, 159] on link "Alterar" at bounding box center [291, 160] width 97 height 20
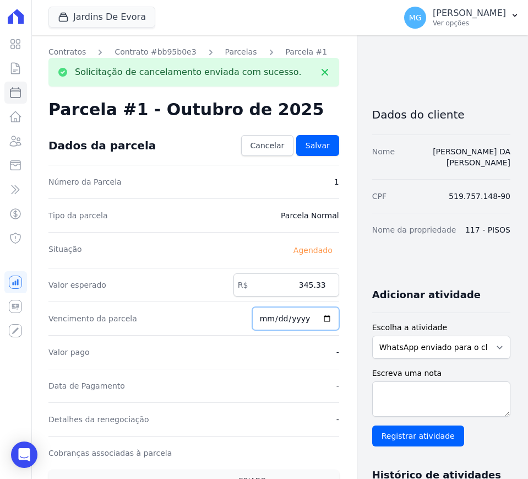
click at [273, 312] on input "[DATE]" at bounding box center [295, 318] width 87 height 23
click at [268, 320] on input "[DATE]" at bounding box center [295, 318] width 87 height 23
type input "[DATE]"
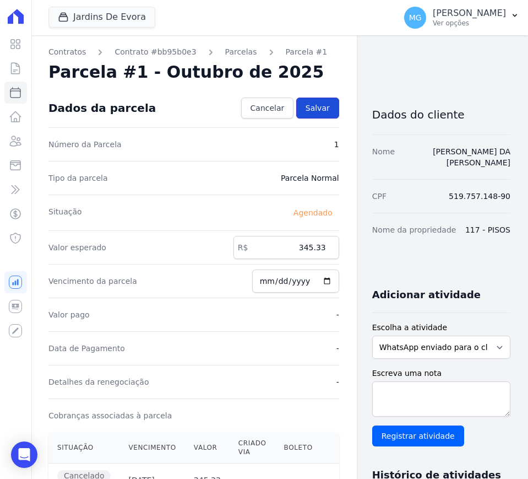
click at [316, 109] on link "Salvar" at bounding box center [317, 108] width 43 height 21
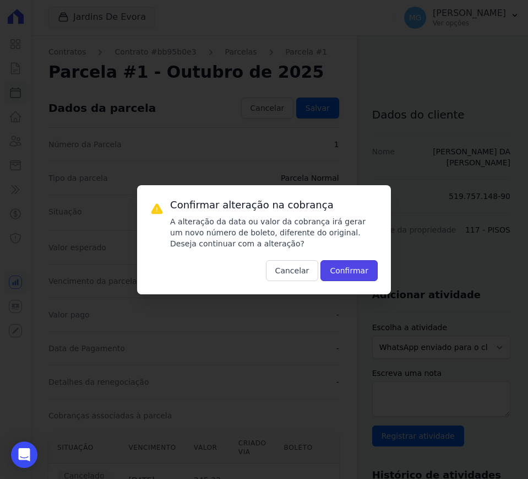
click at [354, 273] on button "Confirmar" at bounding box center [349, 270] width 57 height 21
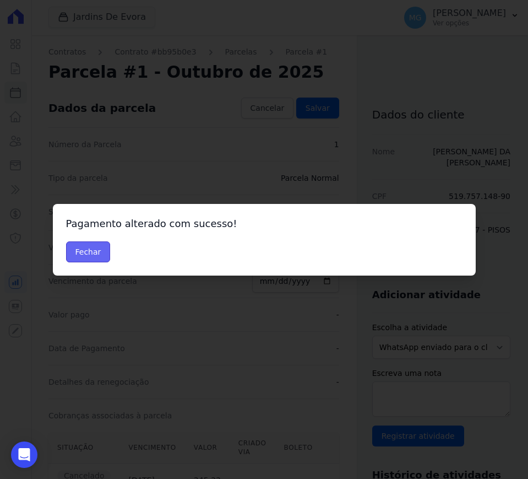
click at [75, 261] on button "Fechar" at bounding box center [88, 251] width 45 height 21
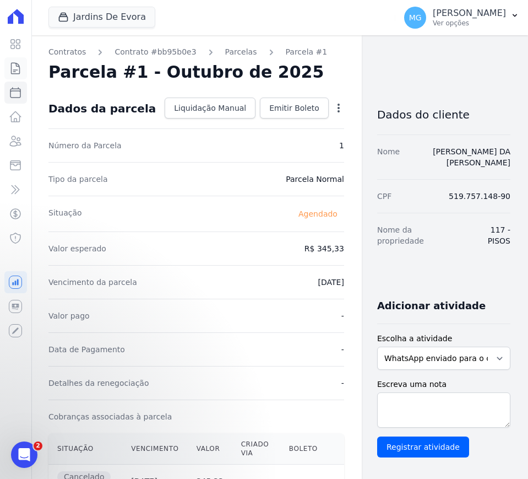
click at [19, 73] on icon at bounding box center [15, 68] width 13 height 13
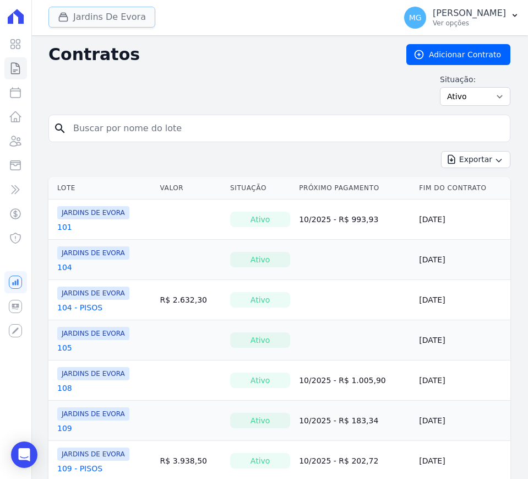
click at [126, 17] on button "Jardins De Evora" at bounding box center [101, 17] width 107 height 21
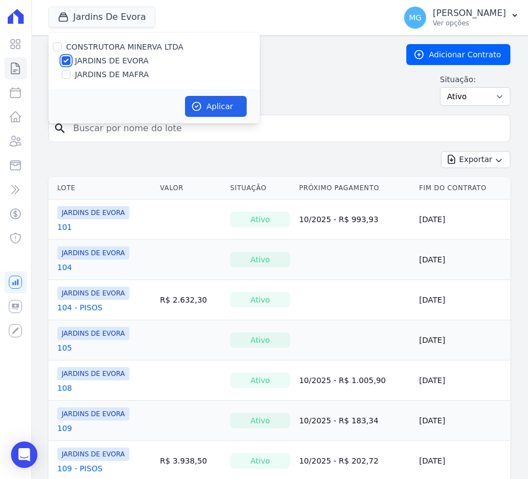
click at [65, 59] on input "JARDINS DE EVORA" at bounding box center [66, 60] width 9 height 9
checkbox input "false"
click at [8, 96] on link "Parcelas" at bounding box center [15, 93] width 23 height 22
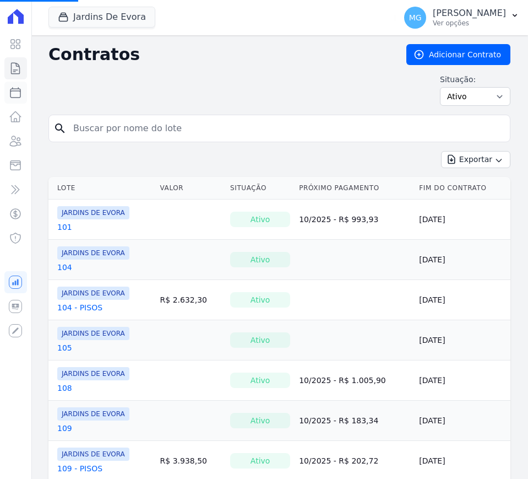
select select
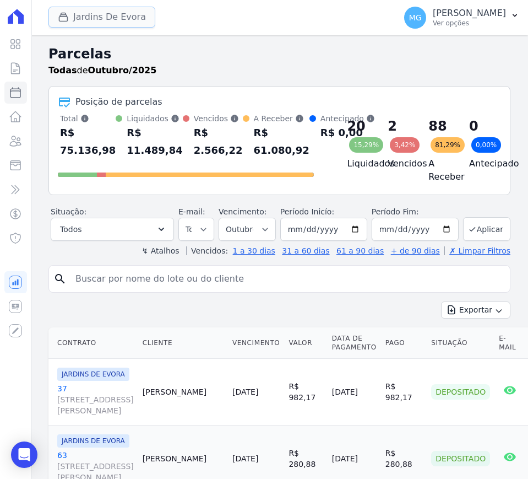
click at [72, 21] on div "button" at bounding box center [65, 17] width 15 height 11
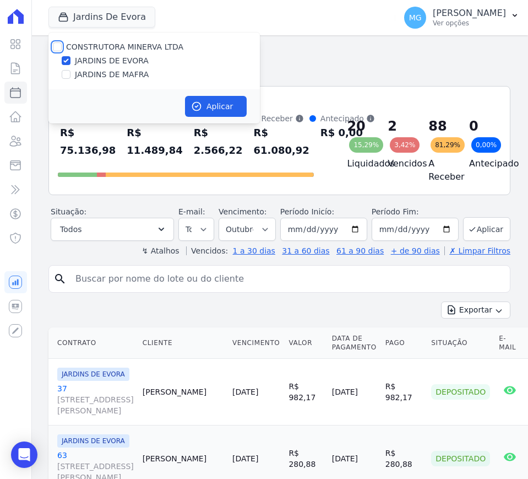
click at [57, 48] on input "CONSTRUTORA MINERVA LTDA" at bounding box center [57, 46] width 9 height 9
checkbox input "true"
click at [66, 58] on input "JARDINS DE EVORA" at bounding box center [66, 60] width 9 height 9
checkbox input "false"
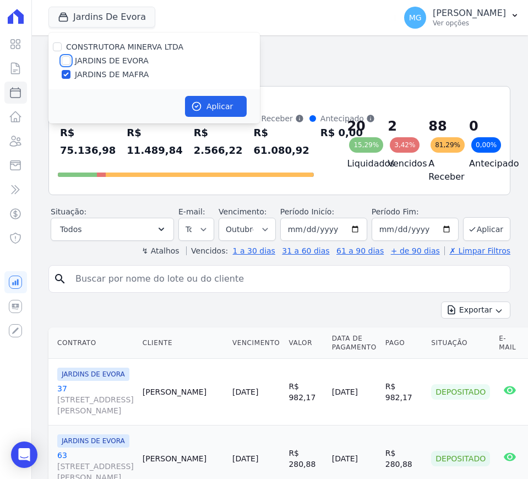
checkbox input "false"
click at [208, 100] on button "Aplicar" at bounding box center [216, 106] width 62 height 21
select select
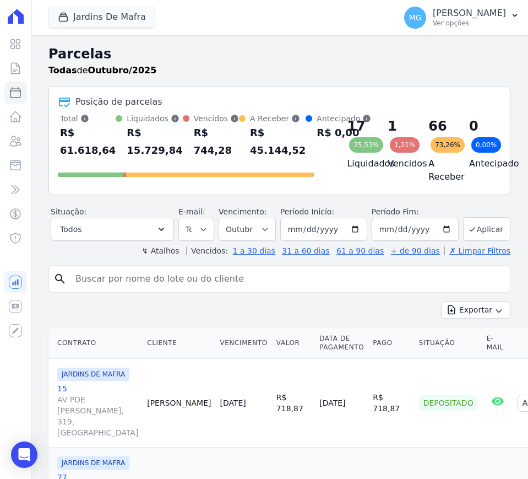
click at [105, 283] on input "search" at bounding box center [287, 279] width 437 height 22
type input "49"
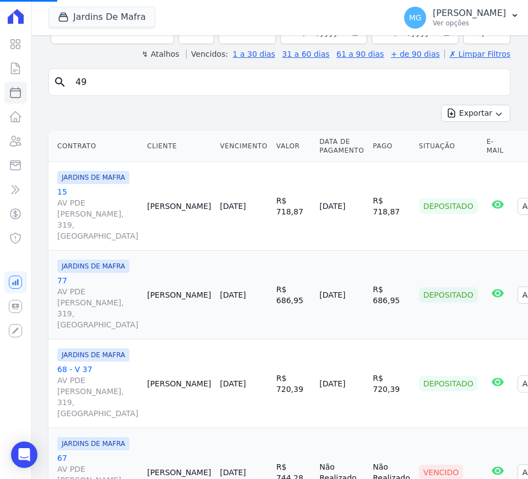
scroll to position [276, 0]
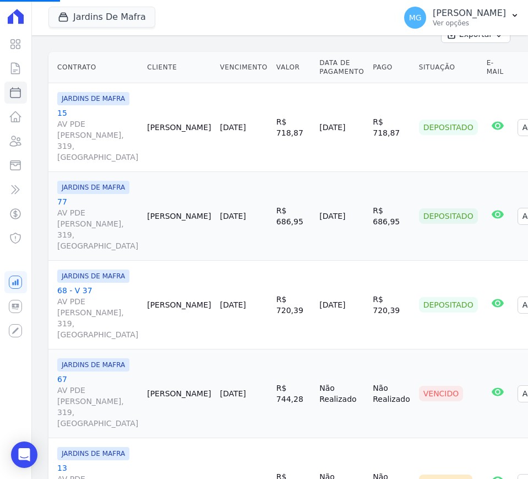
select select
